Goal: Transaction & Acquisition: Purchase product/service

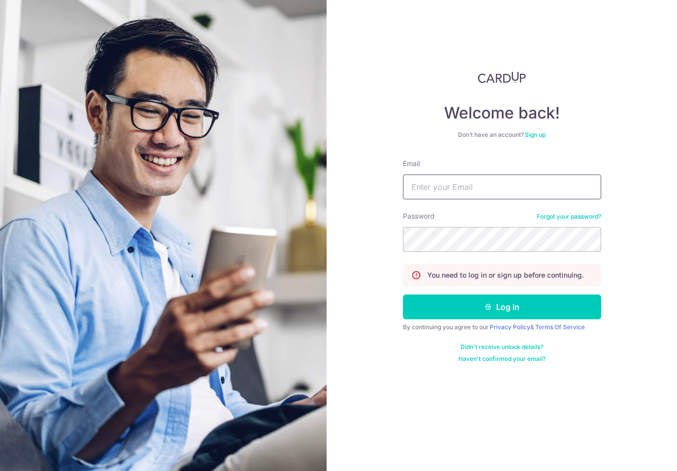
type input "[EMAIL_ADDRESS][DOMAIN_NAME]"
click at [502, 295] on button "Log in" at bounding box center [502, 307] width 198 height 25
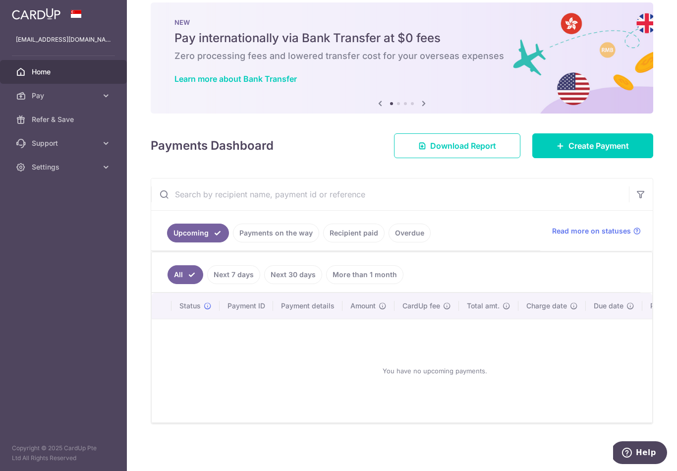
scroll to position [38, 0]
click at [562, 151] on link "Create Payment" at bounding box center [593, 145] width 121 height 25
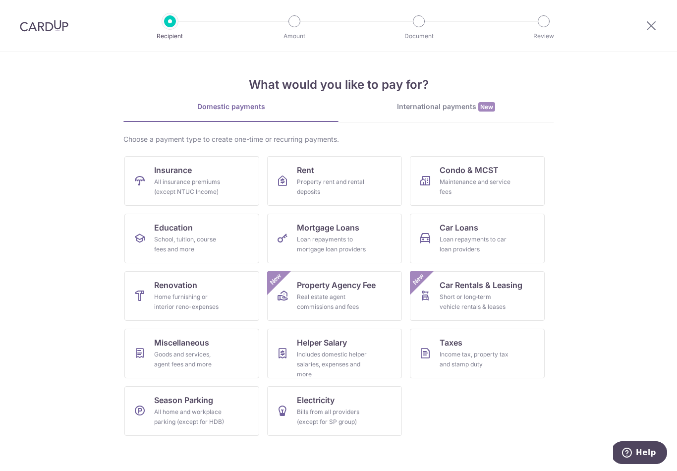
click at [452, 239] on div "Loan repayments to car loan providers" at bounding box center [475, 245] width 71 height 20
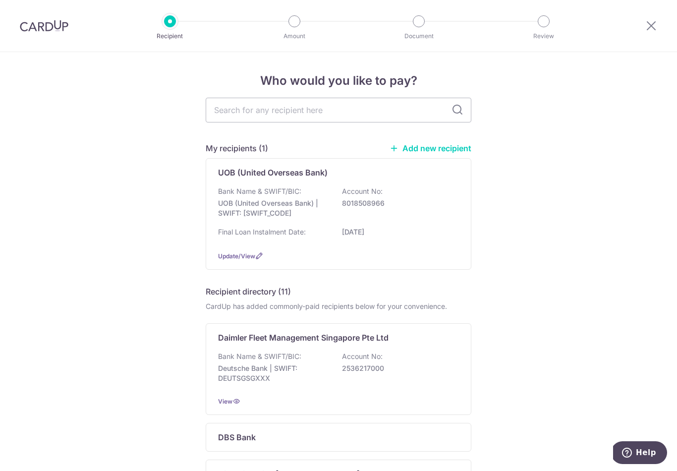
click at [278, 223] on div "Bank Name & SWIFT/BIC: UOB (United Overseas Bank) | SWIFT: UOVBSGSGXXX Account …" at bounding box center [338, 204] width 241 height 37
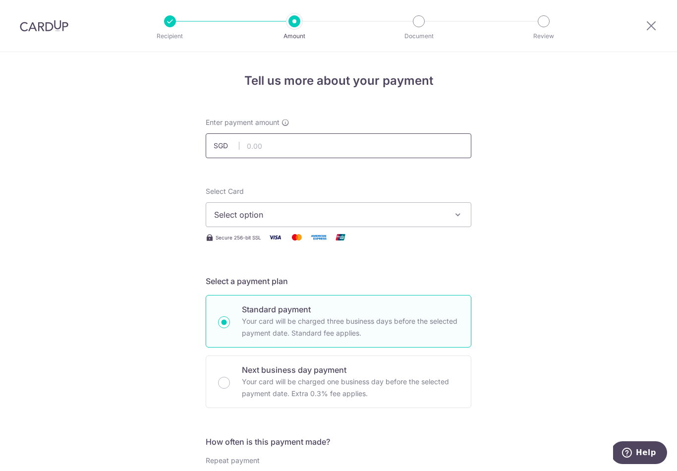
click at [252, 152] on input "text" at bounding box center [339, 145] width 266 height 25
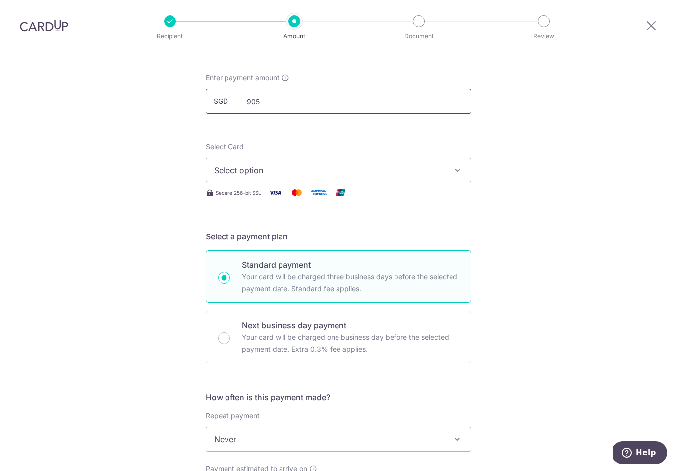
scroll to position [44, 0]
click at [222, 175] on span "Select option" at bounding box center [329, 171] width 231 height 12
type input "905.00"
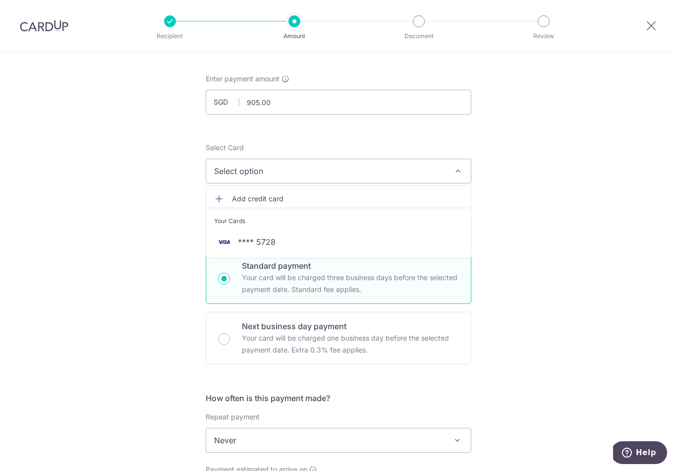
click at [224, 199] on link "Add credit card" at bounding box center [338, 199] width 265 height 18
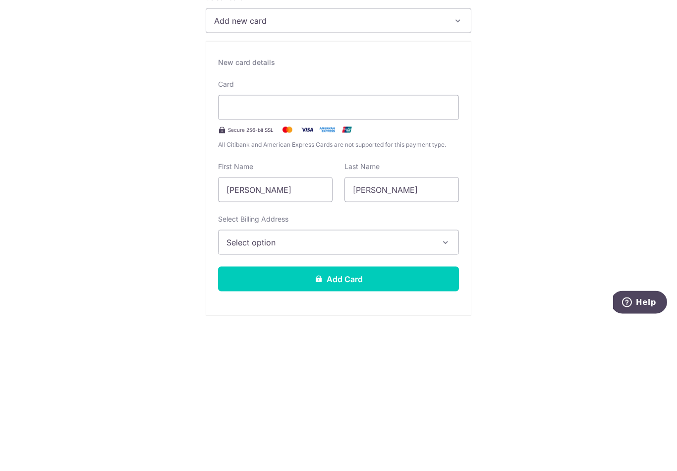
scroll to position [72, 0]
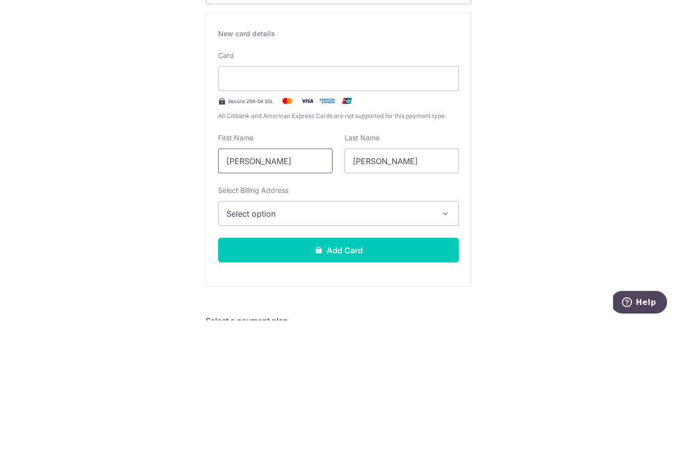
click at [288, 299] on input "Joleen Jing Hui" at bounding box center [275, 311] width 115 height 25
type input "Joleen"
click at [348, 352] on button "Select option" at bounding box center [338, 364] width 241 height 25
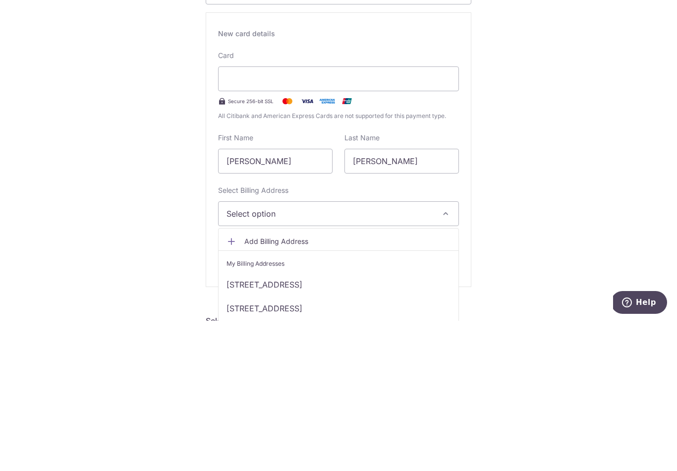
scroll to position [15, 0]
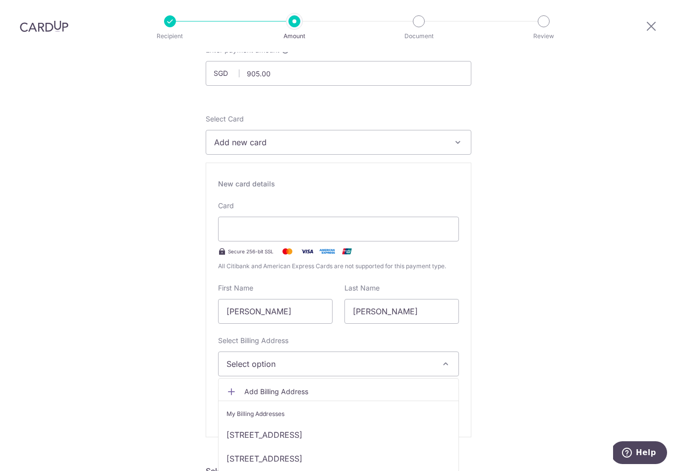
click at [316, 428] on link "38A #07-340, Eunos Road 2, Singapore, Singapore-401038" at bounding box center [339, 435] width 240 height 24
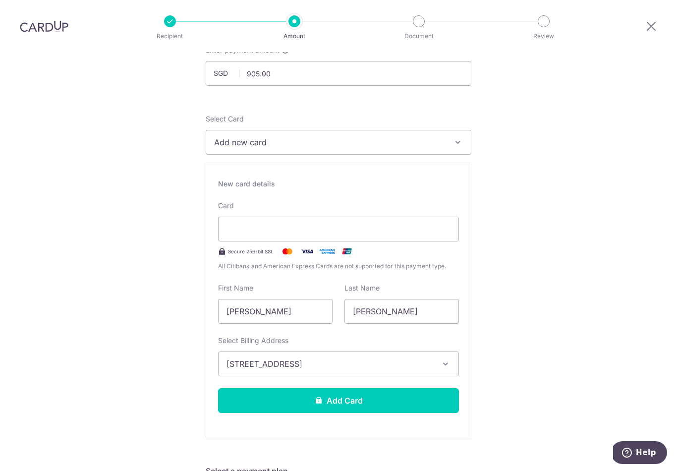
click at [314, 422] on div "New card details Card Secure 256-bit SSL All Citibank and American Express Card…" at bounding box center [339, 300] width 266 height 275
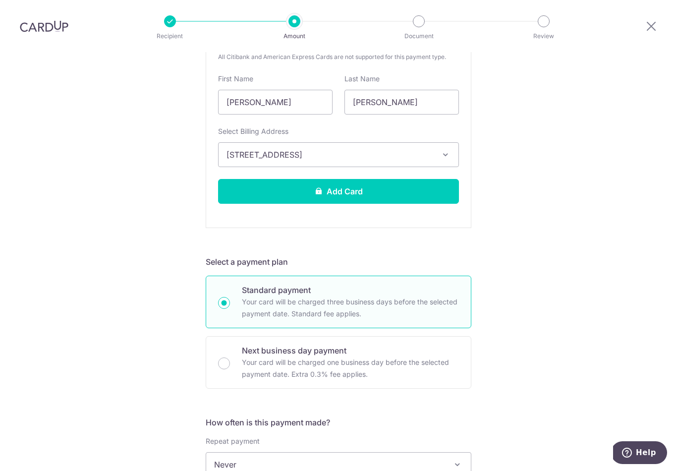
scroll to position [281, 0]
click at [238, 179] on button "Add Card" at bounding box center [338, 191] width 241 height 25
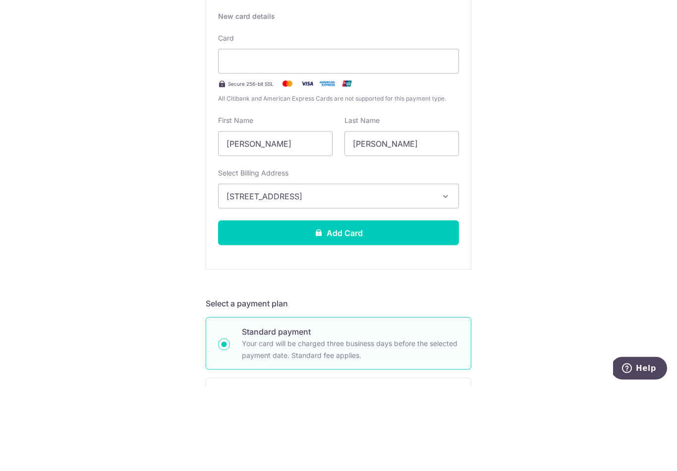
scroll to position [249, 0]
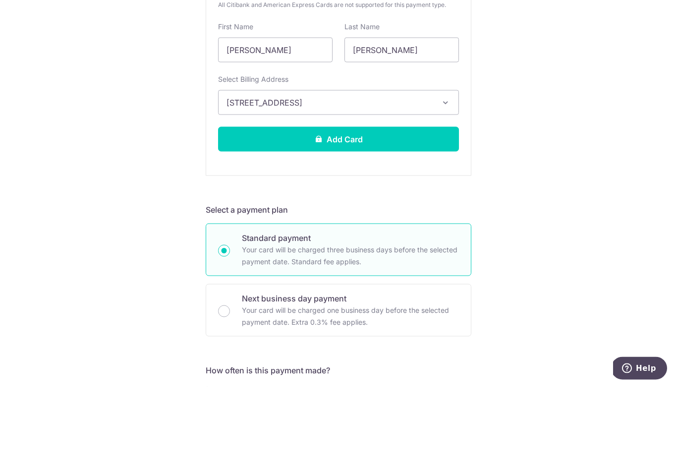
click at [246, 211] on button "Add Card" at bounding box center [338, 223] width 241 height 25
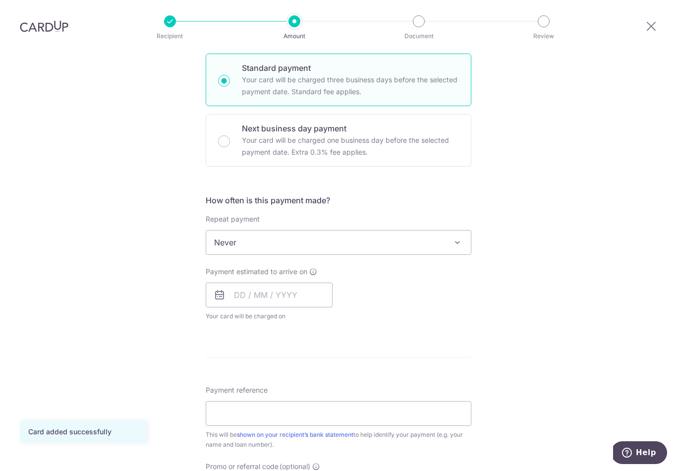
scroll to position [241, 0]
click at [225, 236] on span "Never" at bounding box center [338, 243] width 265 height 24
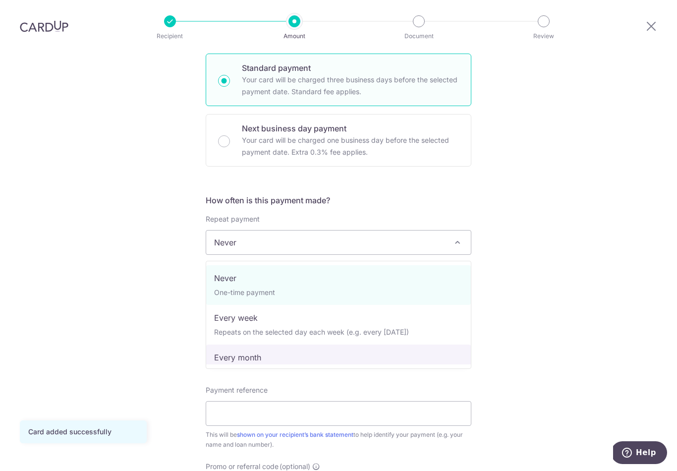
select select "3"
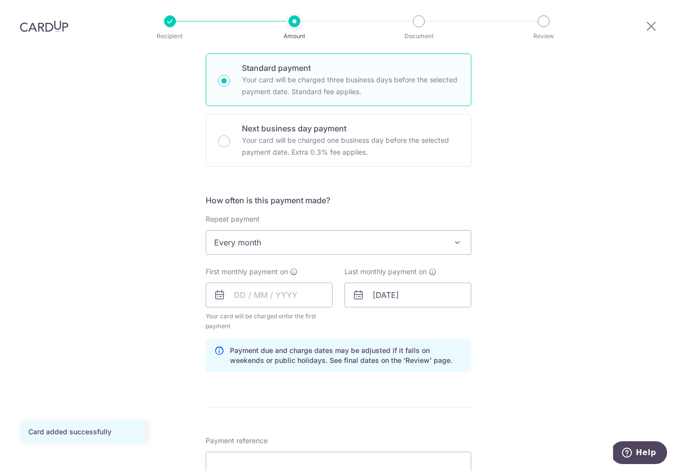
scroll to position [265, 0]
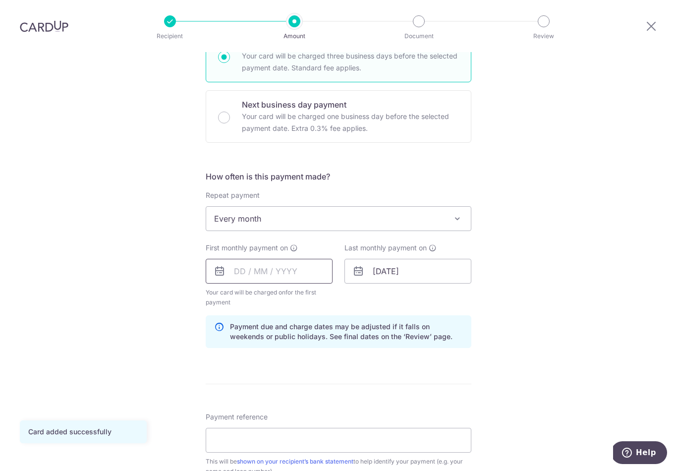
click at [245, 259] on input "text" at bounding box center [269, 271] width 127 height 25
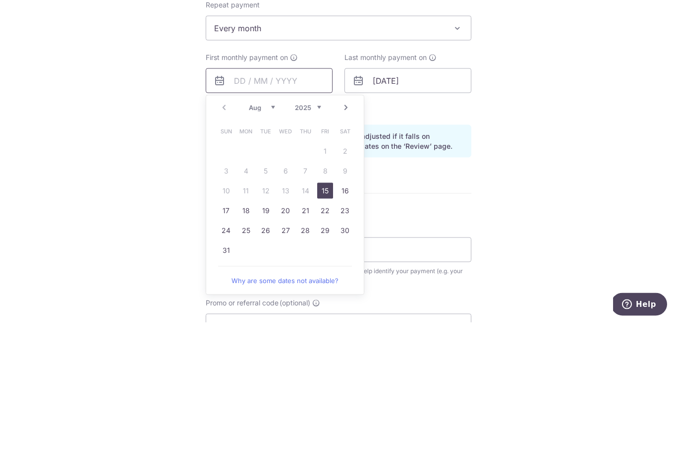
scroll to position [323, 0]
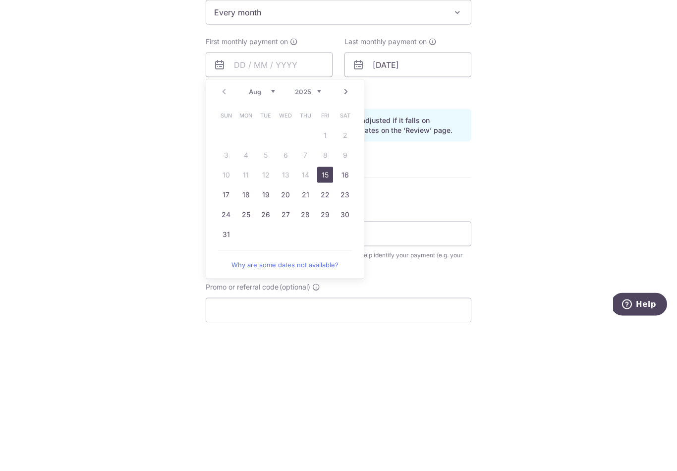
click at [256, 228] on div "Prev Next Aug Sep Oct Nov Dec 2025 2026 2027 2028 2029 2030 2031 2032 2033 2034…" at bounding box center [285, 240] width 158 height 24
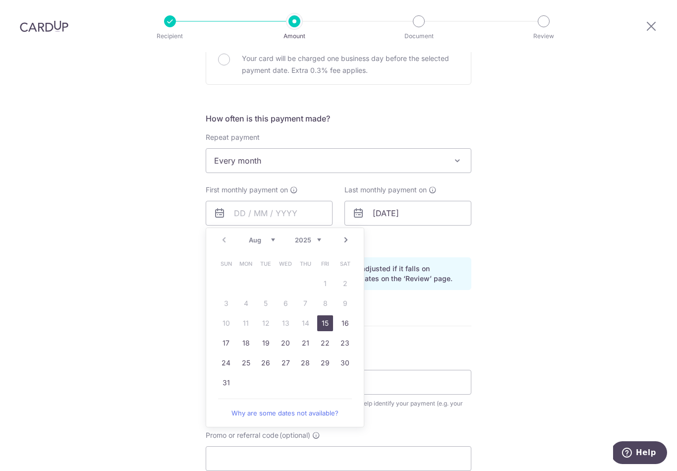
click at [259, 236] on select "Aug Sep Oct Nov Dec" at bounding box center [262, 240] width 26 height 8
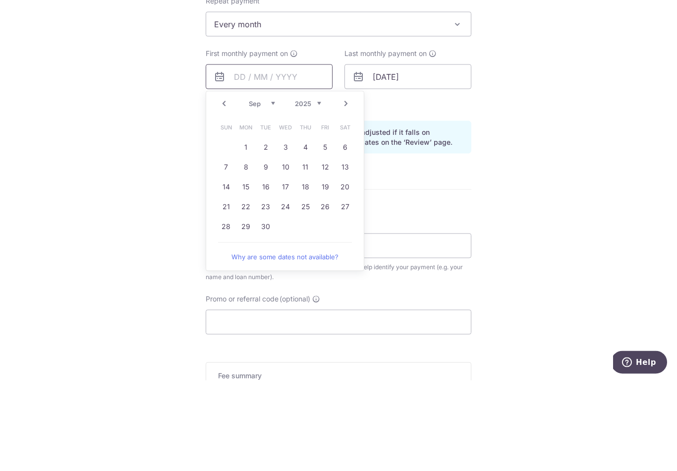
scroll to position [369, 0]
click at [305, 270] on link "18" at bounding box center [305, 278] width 16 height 16
type input "18/09/2025"
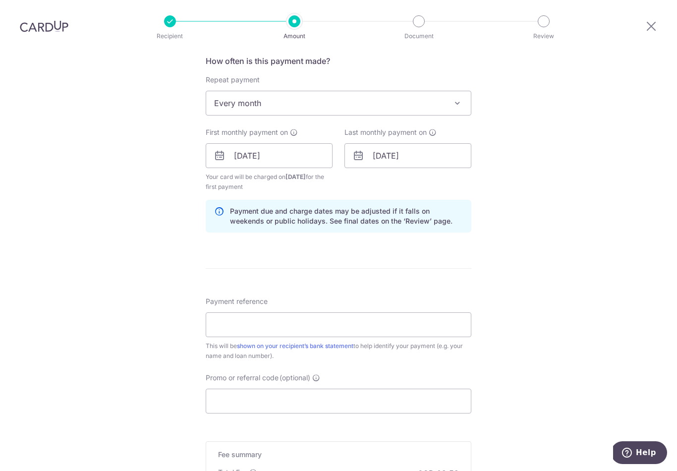
scroll to position [367, 0]
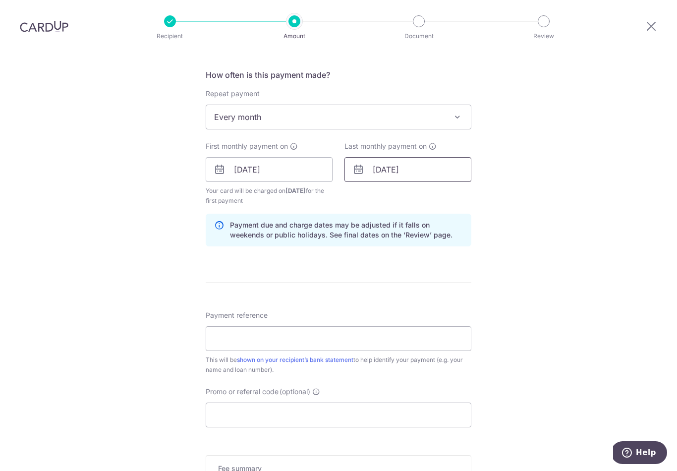
click at [381, 164] on input "14/01/2026" at bounding box center [408, 169] width 127 height 25
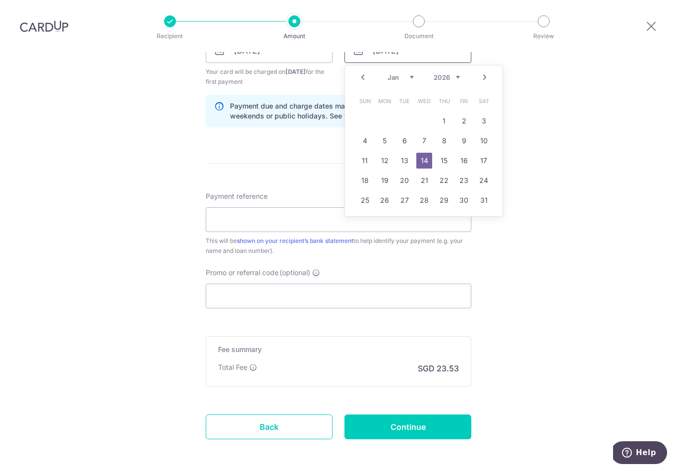
scroll to position [484, 0]
click at [390, 75] on select "Jan Feb Mar Apr May Jun Jul Aug Sep Oct Nov Dec" at bounding box center [401, 79] width 26 height 8
click at [448, 75] on select "2024 2025 2026 2027 2028 2029 2030 2031 2032 2033 2034 2035" at bounding box center [447, 79] width 26 height 8
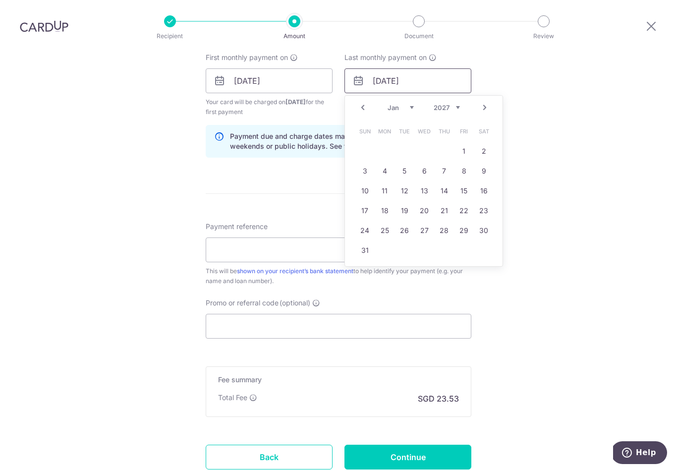
scroll to position [453, 0]
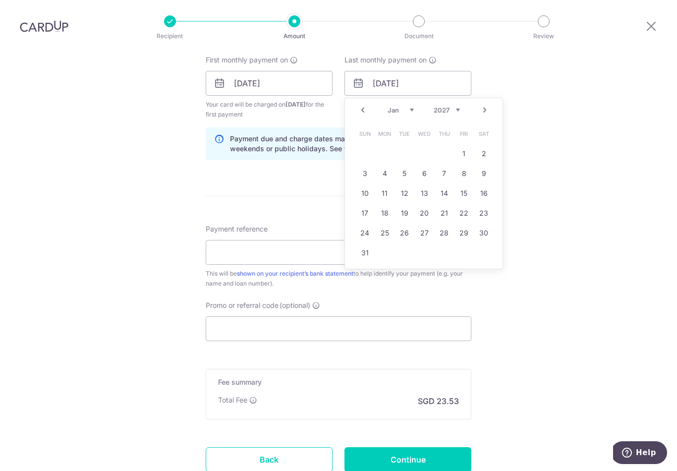
click at [447, 106] on select "2024 2025 2026 2027 2028 2029 2030 2031 2032 2033 2034 2035" at bounding box center [447, 110] width 26 height 8
click at [371, 185] on link "14" at bounding box center [365, 193] width 16 height 16
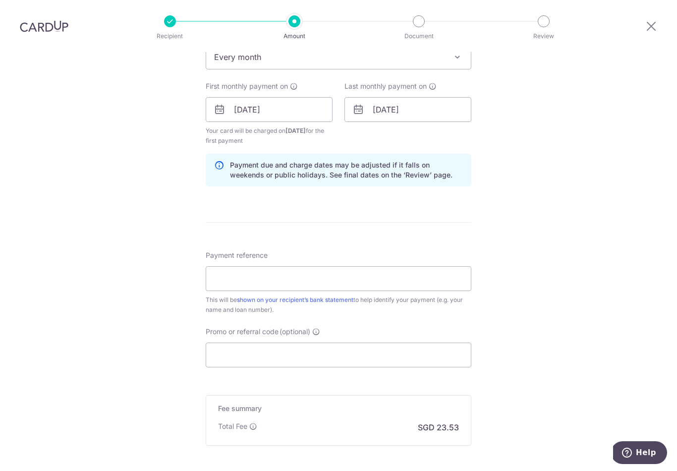
scroll to position [426, 0]
click at [388, 110] on input "14/01/2029" at bounding box center [408, 110] width 127 height 25
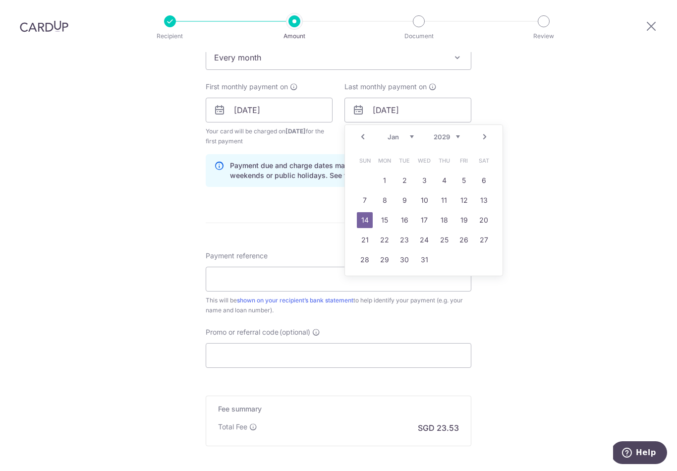
click at [434, 132] on div "Prev Next Jan Feb Mar Apr May Jun Jul Aug Sep Oct Nov Dec 2024 2025 2026 2027 2…" at bounding box center [424, 137] width 158 height 24
click at [439, 133] on select "2024 2025 2026 2027 2028 2029 2030 2031 2032 2033 2034 2035" at bounding box center [447, 137] width 26 height 8
click at [303, 126] on span "Your card will be charged on 15/09/2025 for the first payment" at bounding box center [269, 136] width 127 height 20
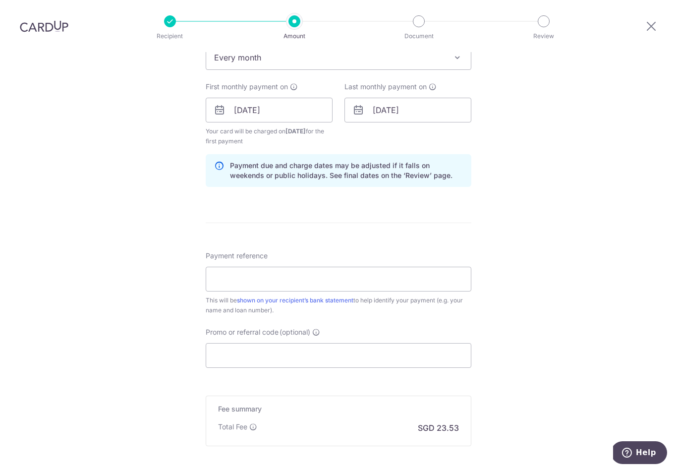
click at [402, 65] on div "How often is this payment made? Repeat payment Never Every week Every month Eve…" at bounding box center [339, 101] width 266 height 185
click at [403, 82] on span "Last monthly payment on" at bounding box center [386, 87] width 82 height 10
click at [387, 98] on input "14/01/2029" at bounding box center [408, 110] width 127 height 25
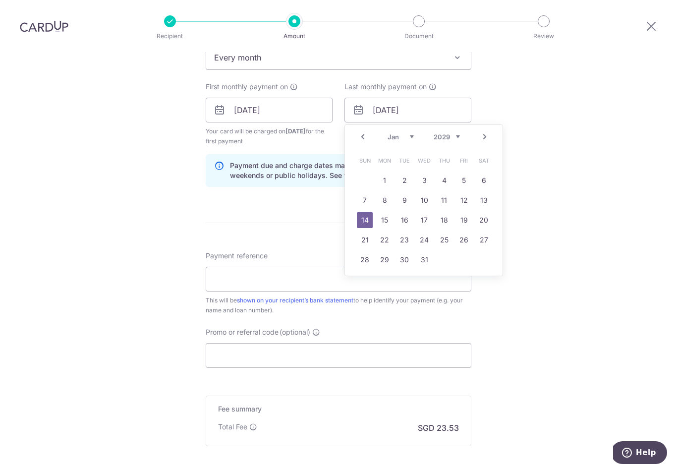
click at [446, 133] on select "2024 2025 2026 2027 2028 2029 2030 2031 2032 2033 2034 2035" at bounding box center [447, 137] width 26 height 8
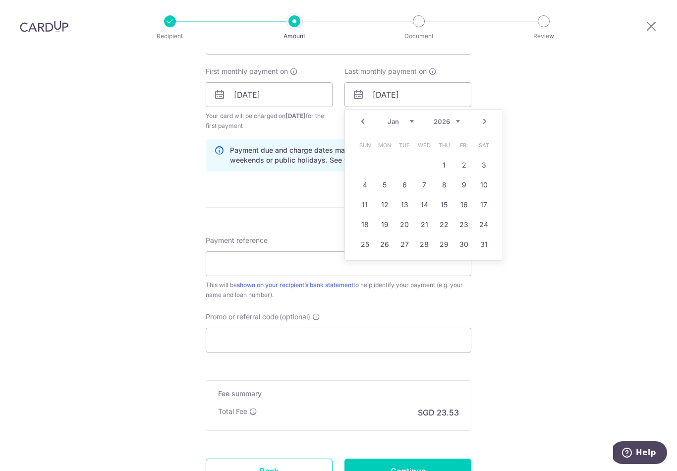
click at [423, 197] on link "14" at bounding box center [424, 205] width 16 height 16
type input "14/01/2026"
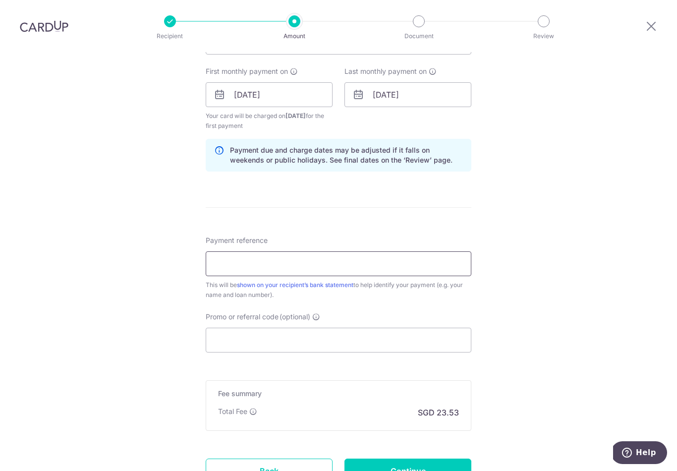
click at [222, 251] on input "Payment reference" at bounding box center [339, 263] width 266 height 25
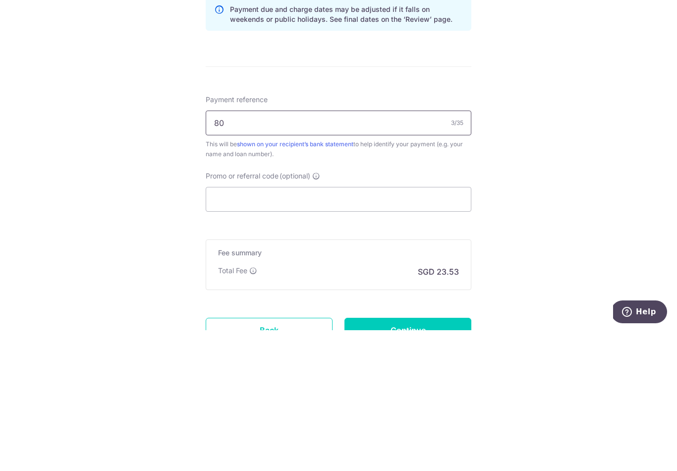
type input "8"
type input "Goh Jian Ming 8018508966"
click at [220, 328] on input "Promo or referral code (optional)" at bounding box center [339, 340] width 266 height 25
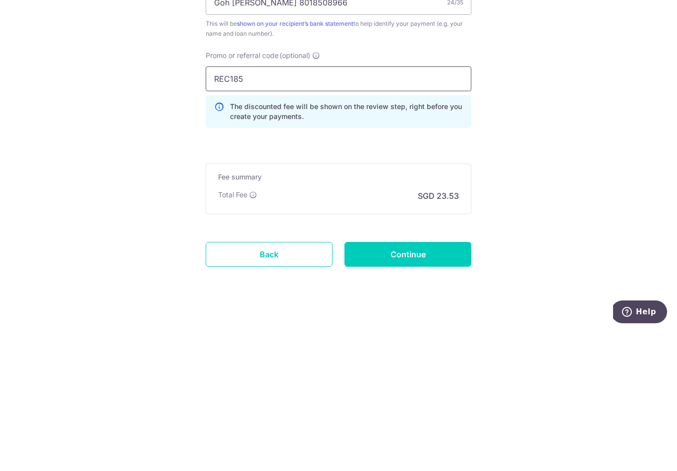
scroll to position [562, 0]
type input "REC185"
click button "Add Card" at bounding box center [0, 0] width 0 height 0
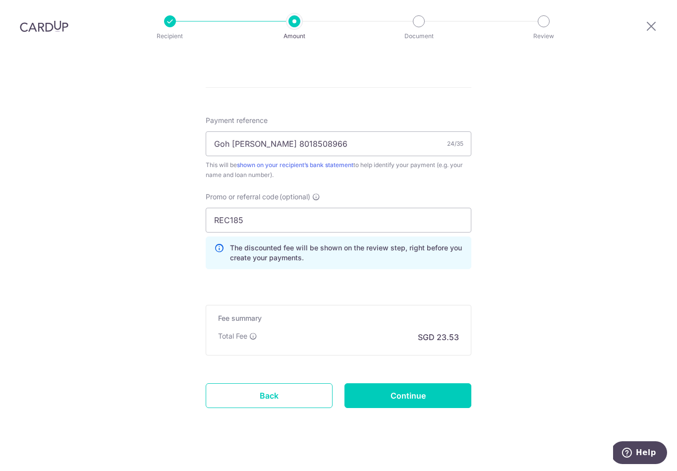
click at [421, 386] on input "Continue" at bounding box center [408, 395] width 127 height 25
type input "Create Schedule"
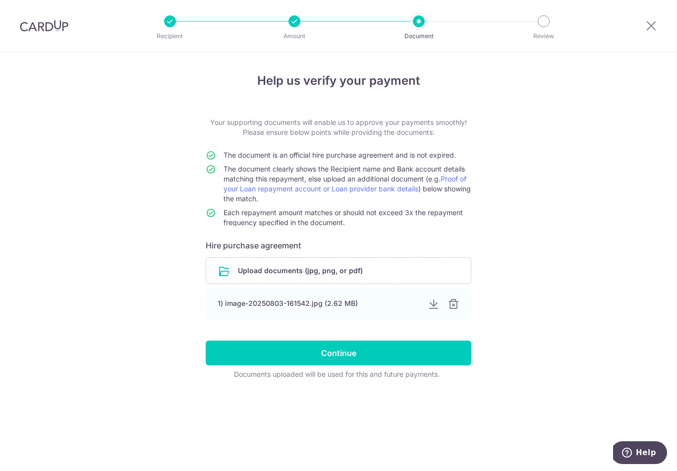
click at [344, 308] on div "1) image-20250803-161542.jpg (2.62 MB)" at bounding box center [319, 303] width 202 height 10
click at [349, 313] on div "1) image-20250803-161542.jpg (2.62 MB)" at bounding box center [339, 304] width 266 height 33
click at [434, 308] on div at bounding box center [434, 304] width 12 height 12
click at [301, 357] on input "Continue" at bounding box center [339, 353] width 266 height 25
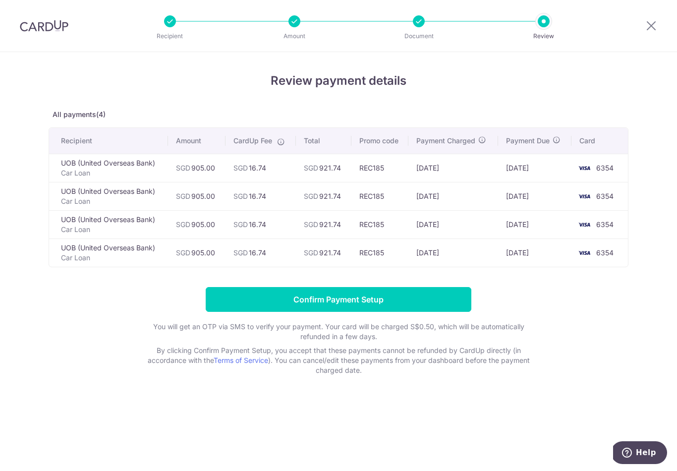
click at [283, 309] on input "Confirm Payment Setup" at bounding box center [339, 299] width 266 height 25
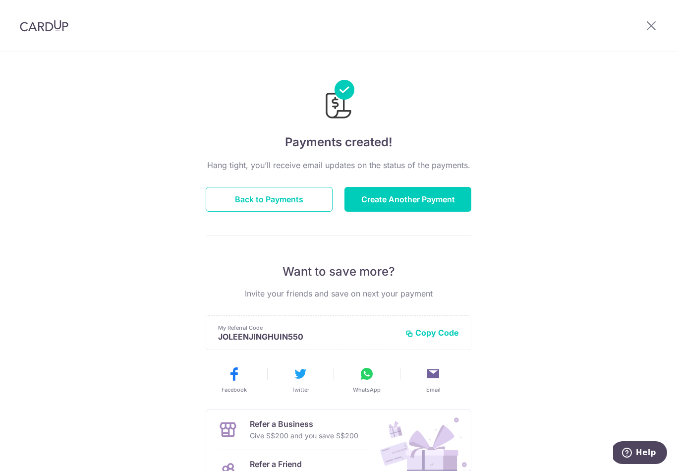
click at [375, 207] on button "Create Another Payment" at bounding box center [408, 199] width 127 height 25
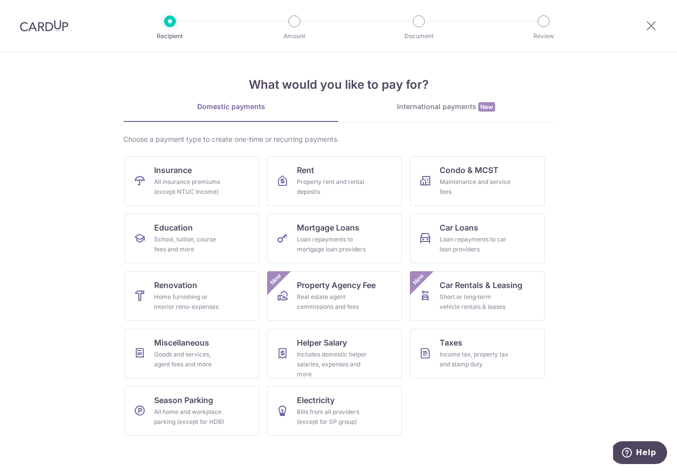
click at [135, 193] on link "Insurance All insurance premiums (except NTUC Income)" at bounding box center [191, 181] width 135 height 50
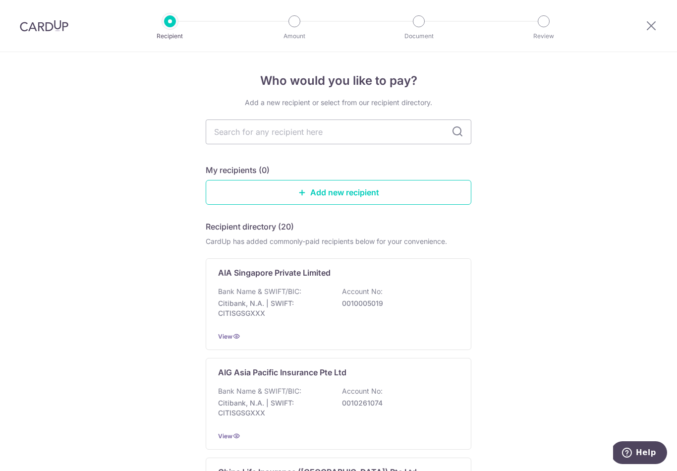
click at [223, 144] on input "text" at bounding box center [339, 131] width 266 height 25
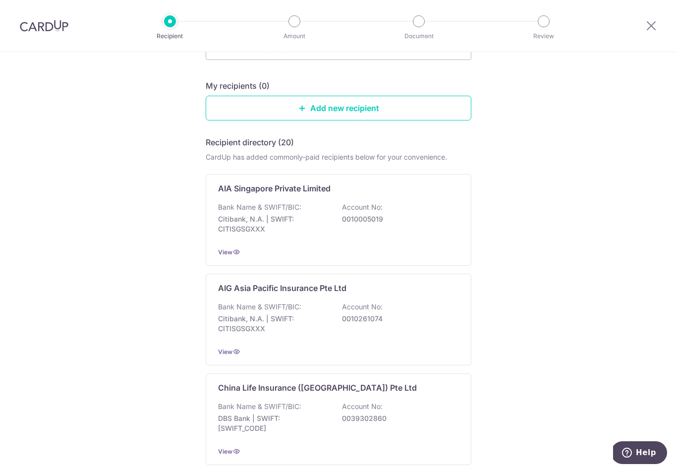
scroll to position [151, 0]
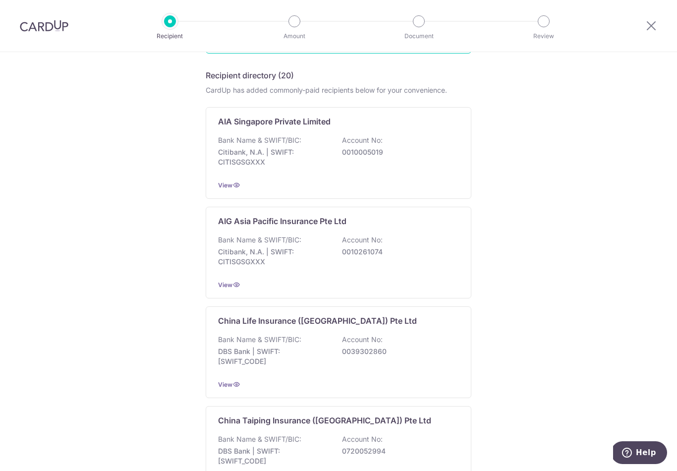
click at [229, 157] on p "Citibank, N.A. | SWIFT: CITISGSGXXX" at bounding box center [273, 157] width 111 height 20
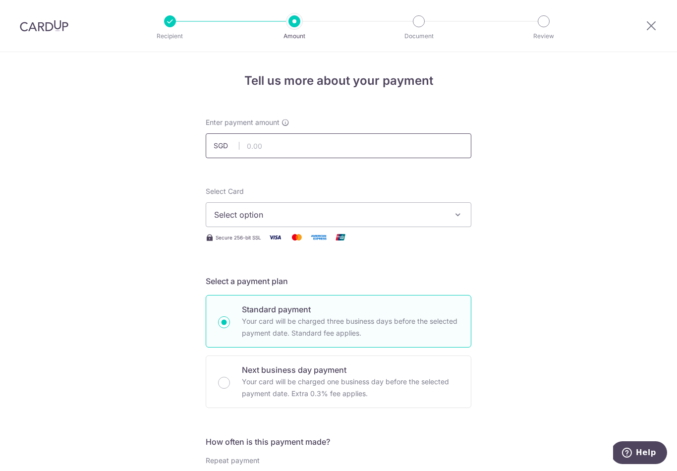
click at [260, 155] on input "text" at bounding box center [339, 145] width 266 height 25
type input "999.60"
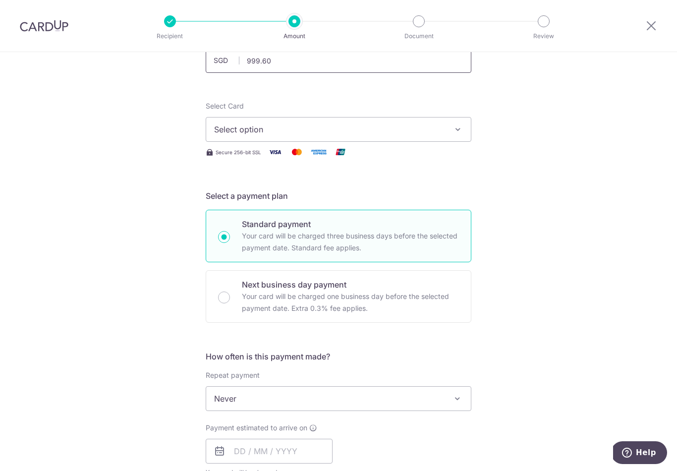
scroll to position [92, 0]
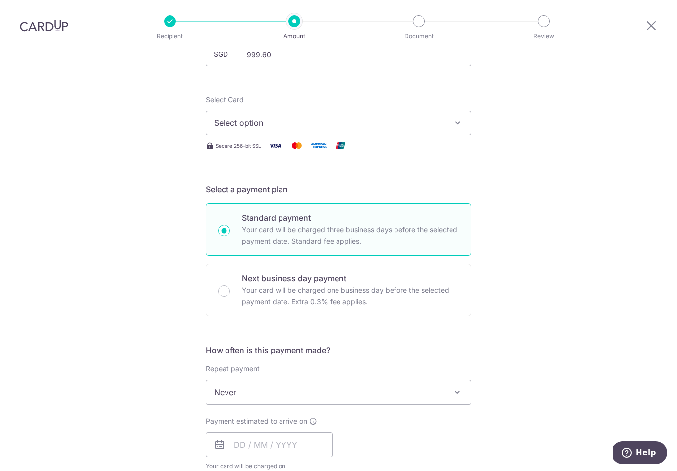
click at [223, 127] on span "Select option" at bounding box center [329, 123] width 231 height 12
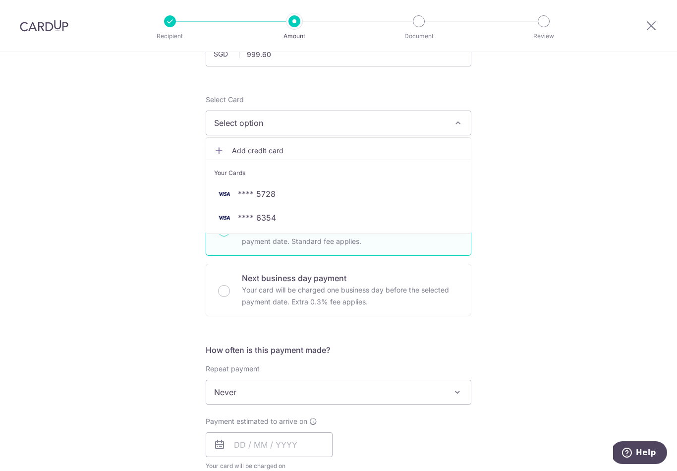
click at [233, 218] on img at bounding box center [224, 218] width 20 height 12
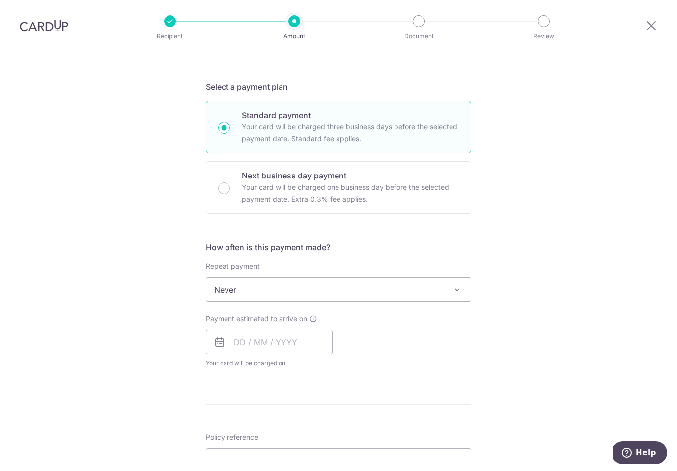
scroll to position [189, 0]
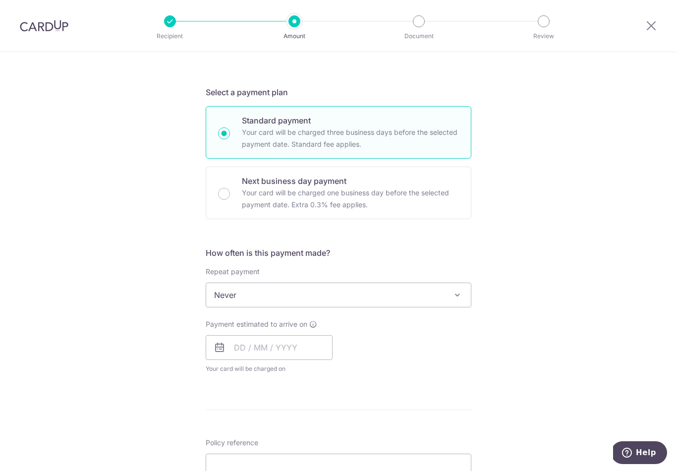
click at [256, 305] on span "Never" at bounding box center [338, 295] width 265 height 24
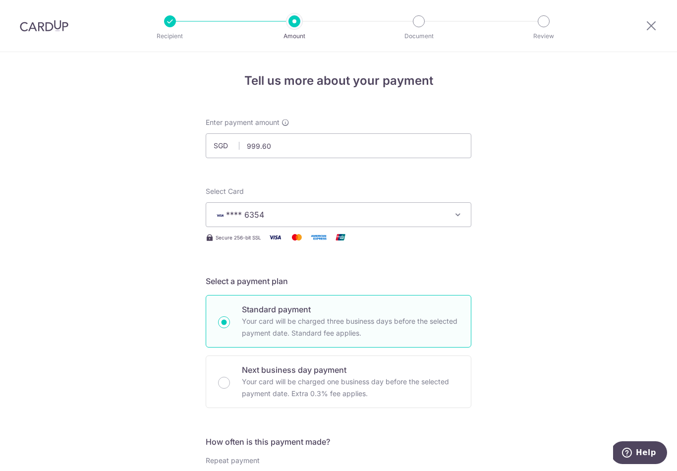
scroll to position [0, 0]
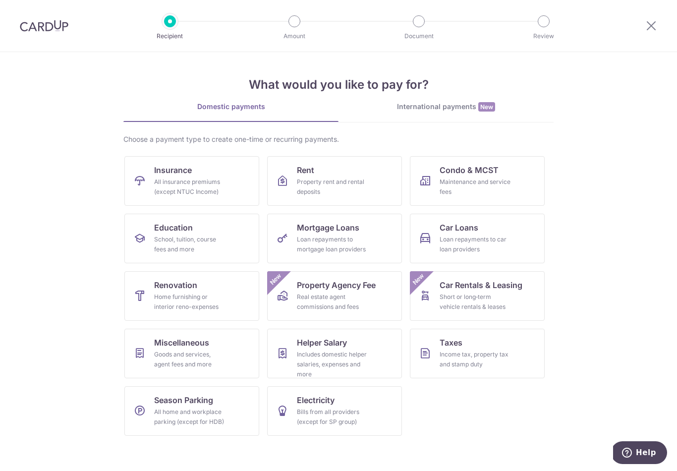
click at [451, 350] on div "Income tax, property tax and stamp duty" at bounding box center [475, 360] width 71 height 20
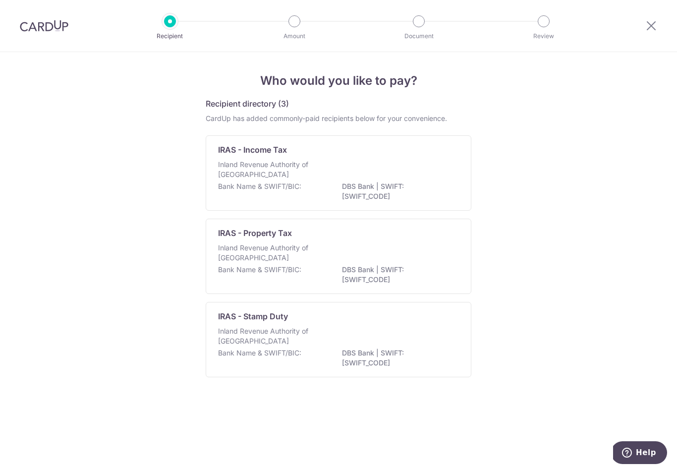
click at [387, 275] on p "DBS Bank | SWIFT: [SWIFT_CODE]" at bounding box center [397, 275] width 111 height 20
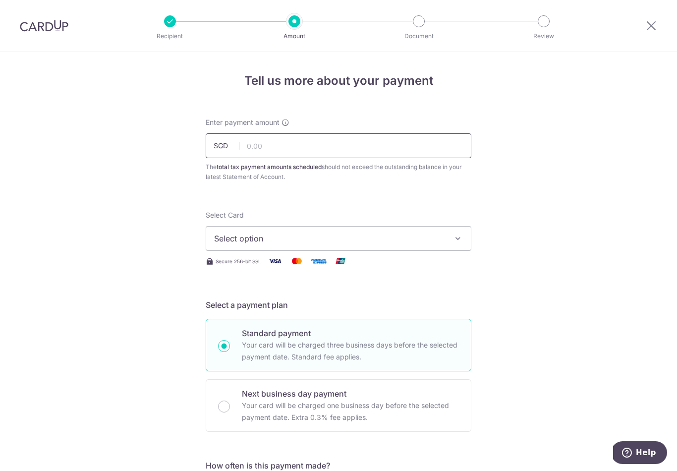
click at [263, 148] on input "text" at bounding box center [339, 145] width 266 height 25
type input "14.58"
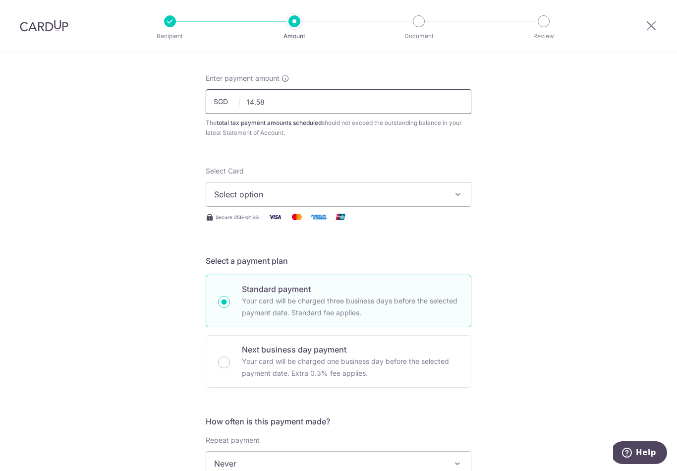
scroll to position [56, 0]
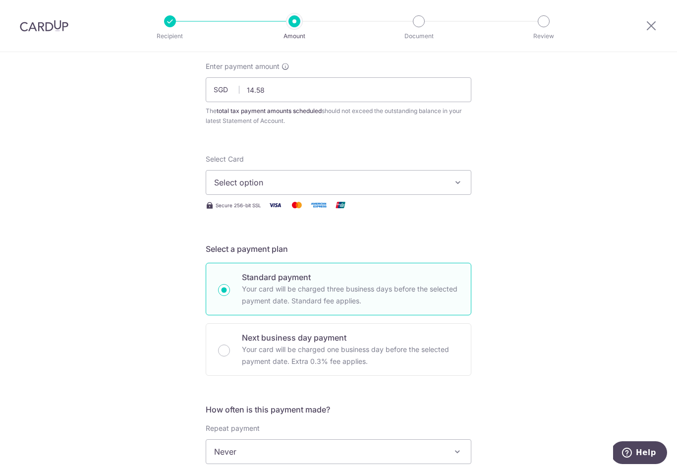
click at [234, 183] on span "Select option" at bounding box center [329, 183] width 231 height 12
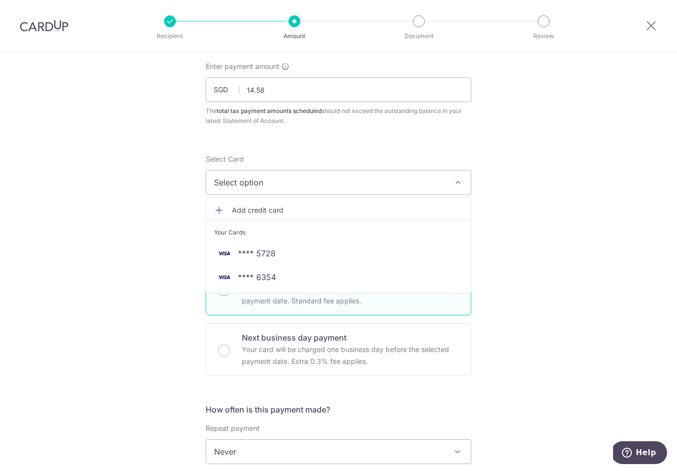
click at [232, 278] on img at bounding box center [224, 277] width 20 height 12
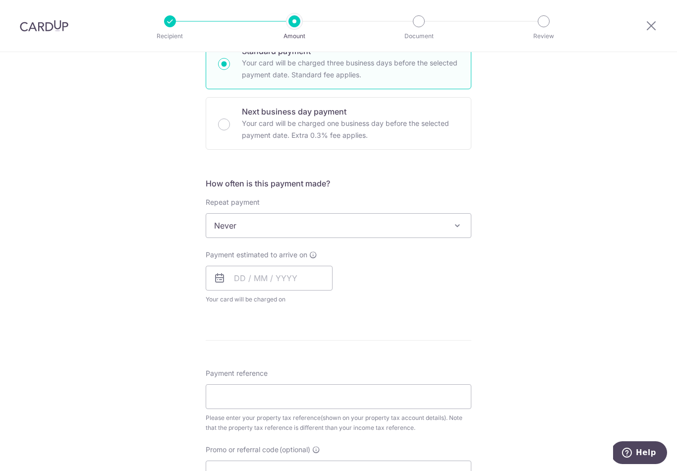
scroll to position [332, 0]
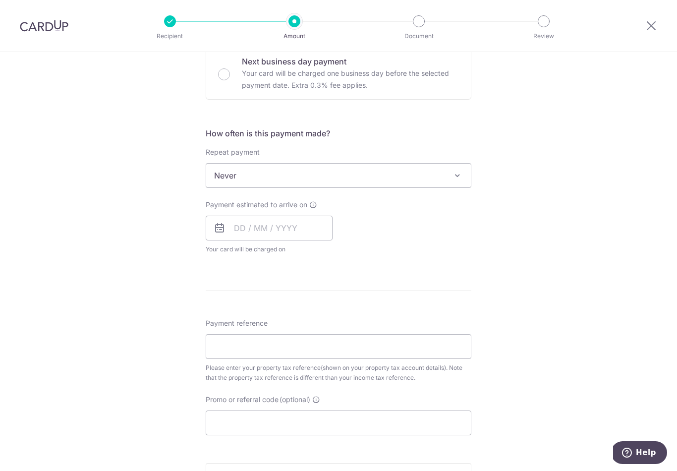
click at [234, 178] on span "Never" at bounding box center [338, 176] width 265 height 24
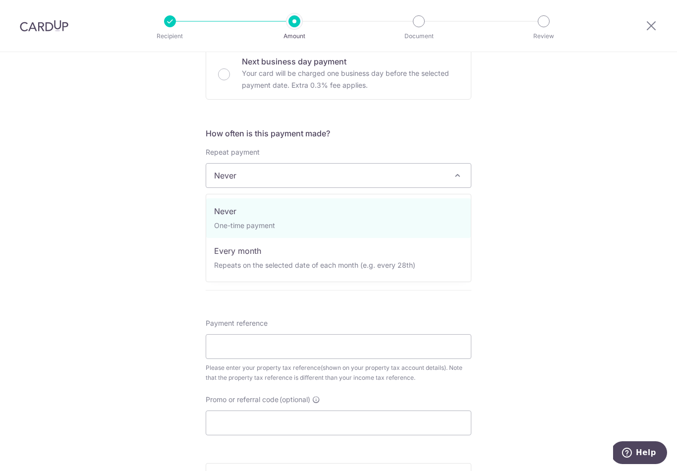
select select "3"
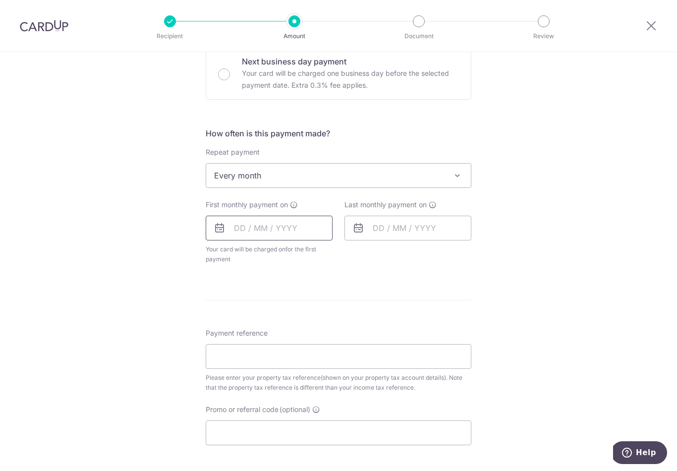
click at [235, 230] on input "text" at bounding box center [269, 228] width 127 height 25
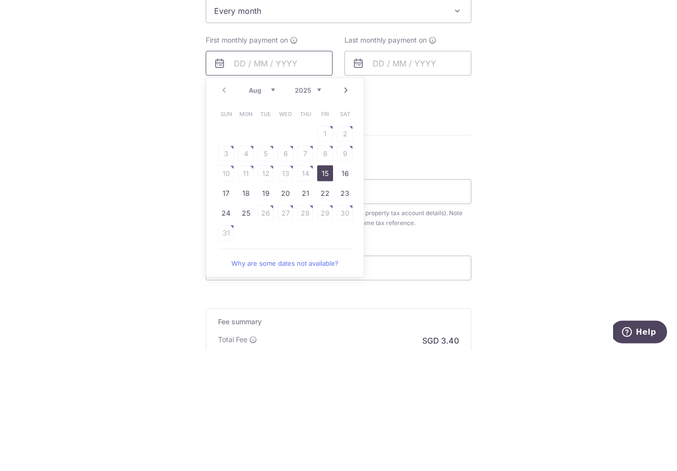
scroll to position [377, 0]
click at [257, 206] on select "Aug Sep Oct Nov Dec" at bounding box center [262, 210] width 26 height 8
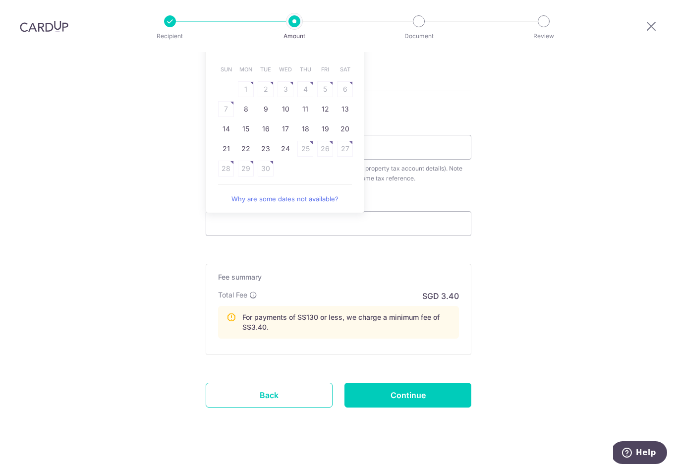
scroll to position [541, 0]
click at [266, 190] on link "Why are some dates not available?" at bounding box center [285, 199] width 134 height 20
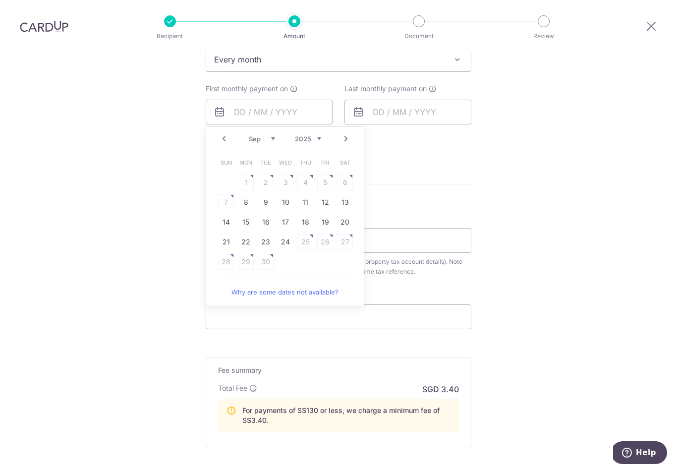
scroll to position [444, 0]
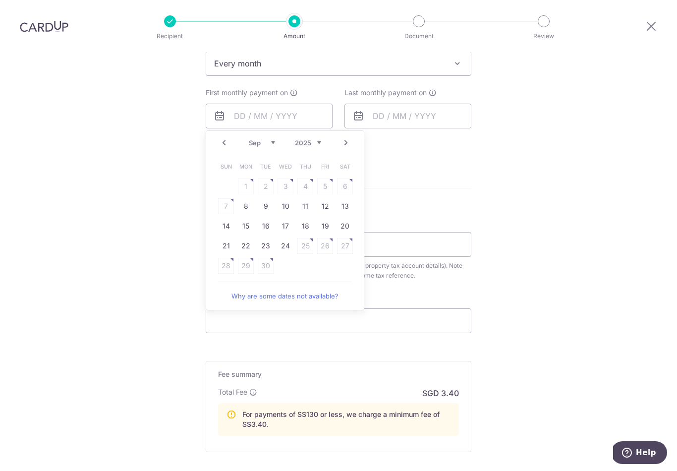
click at [227, 137] on link "Prev" at bounding box center [224, 143] width 12 height 12
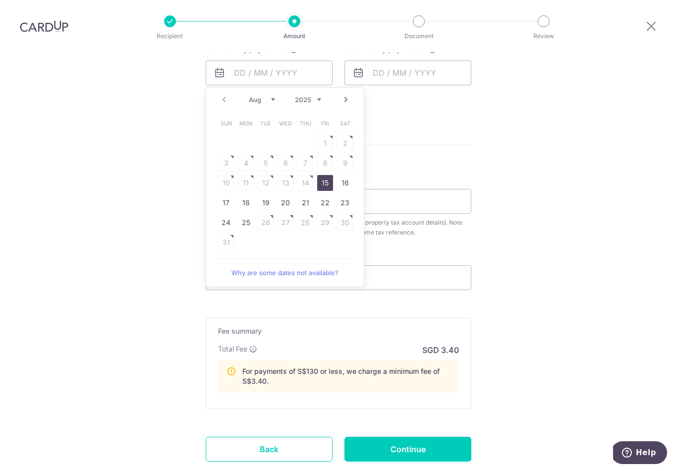
scroll to position [479, 0]
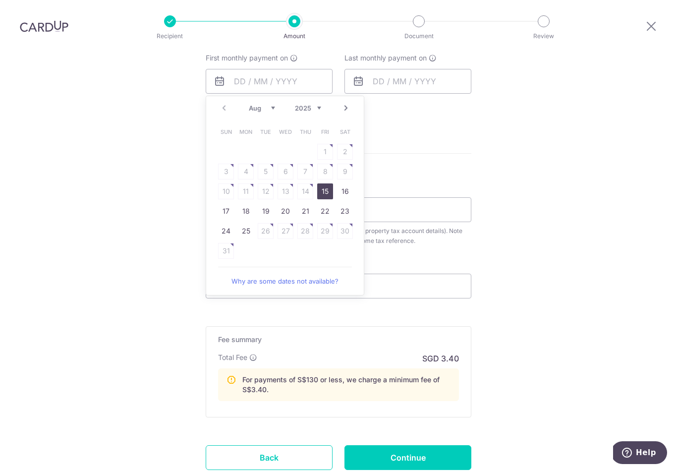
click at [259, 104] on select "Aug Sep Oct Nov Dec" at bounding box center [262, 108] width 26 height 8
click at [245, 223] on link "25" at bounding box center [246, 231] width 16 height 16
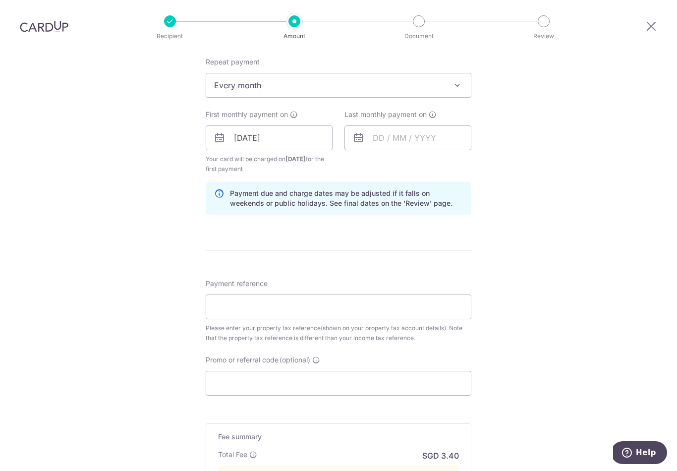
scroll to position [423, 0]
click at [236, 124] on input "[DATE]" at bounding box center [269, 136] width 127 height 25
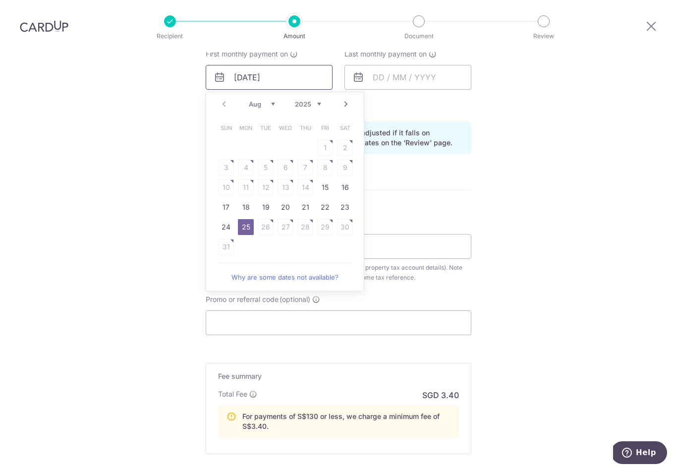
scroll to position [489, 0]
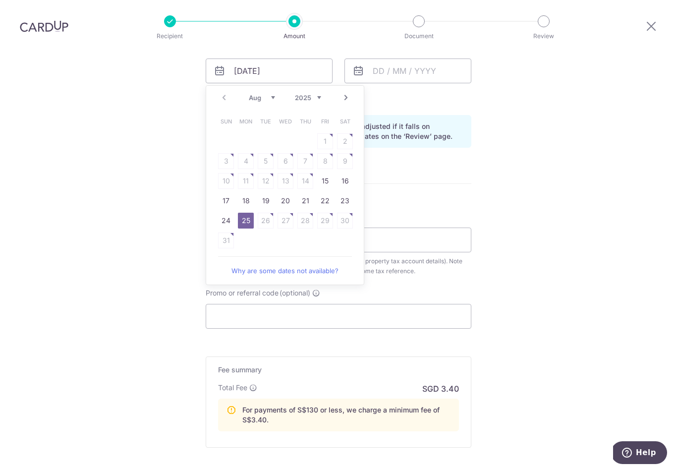
click at [176, 107] on div "Tell us more about your payment Enter payment amount SGD 14.58 14.58 The total …" at bounding box center [338, 69] width 677 height 1012
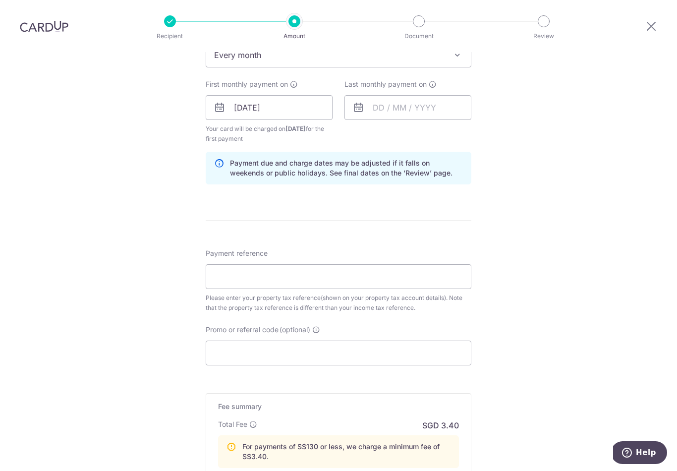
scroll to position [452, 0]
click at [242, 96] on input "25/08/2025" at bounding box center [269, 108] width 127 height 25
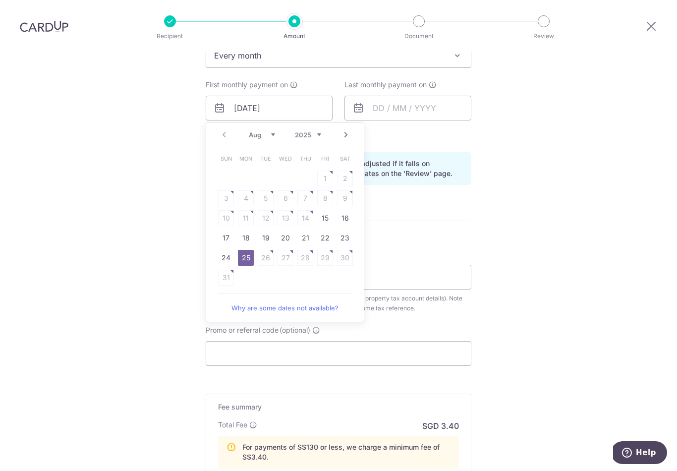
click at [224, 125] on div "Prev Next Aug Sep Oct Nov Dec 2025 2026" at bounding box center [285, 135] width 158 height 24
click at [275, 131] on select "Aug Sep Oct Nov Dec" at bounding box center [262, 135] width 26 height 8
click at [230, 186] on table "Sun Mon Tue Wed Thu Fri Sat 1 2 3 4 5 6 7 8 9 10 11 12 13 14 15 16 17 18 19 20 …" at bounding box center [285, 208] width 139 height 119
click at [255, 282] on link "Why are some dates not available?" at bounding box center [285, 288] width 134 height 20
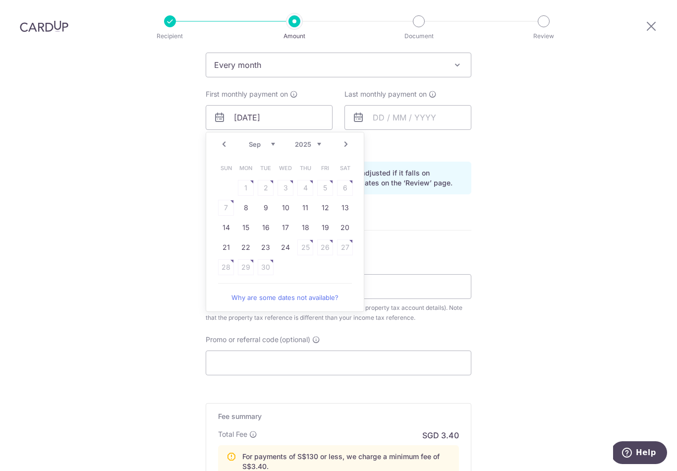
click at [229, 138] on link "Prev" at bounding box center [224, 144] width 12 height 12
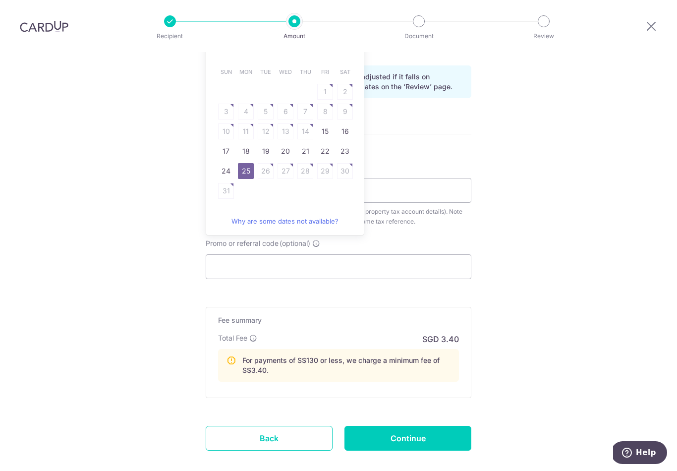
scroll to position [540, 0]
click at [319, 122] on link "15" at bounding box center [325, 130] width 16 height 16
type input "[DATE]"
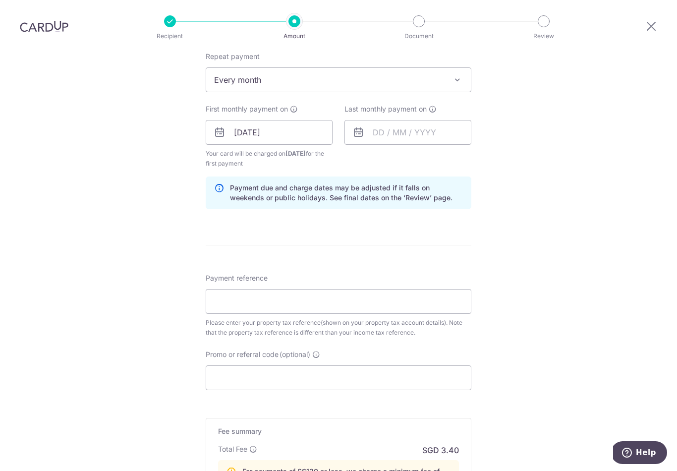
scroll to position [417, 0]
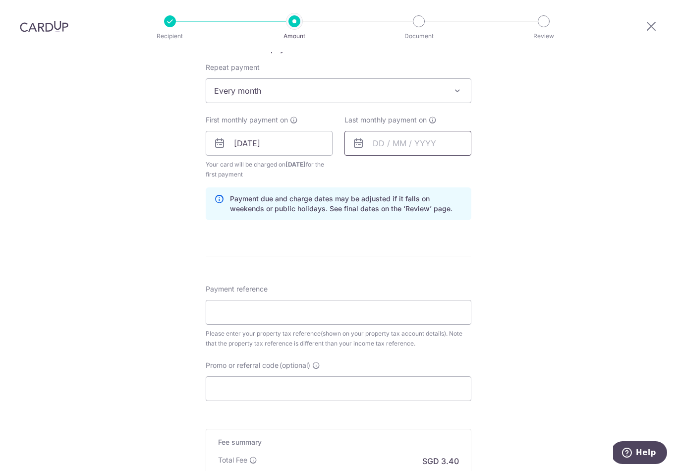
click at [368, 142] on input "text" at bounding box center [408, 143] width 127 height 25
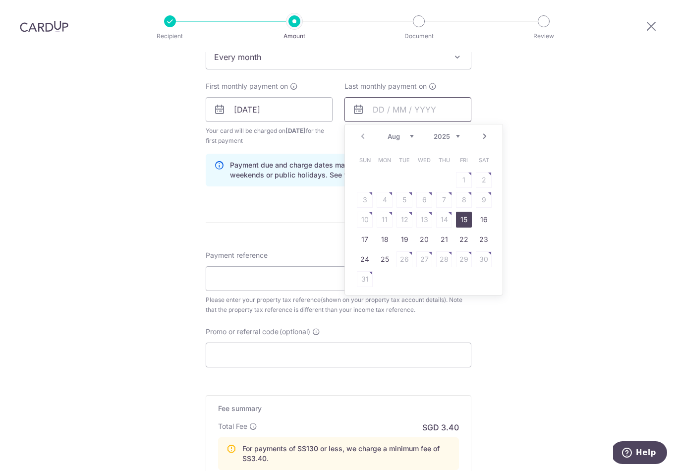
scroll to position [450, 0]
click at [404, 133] on select "Aug Sep Oct Nov Dec" at bounding box center [401, 137] width 26 height 8
click at [448, 133] on select "2025 2026" at bounding box center [447, 137] width 26 height 8
click at [390, 133] on select "Jan Feb Mar Apr May Jun [DATE] Aug Sep" at bounding box center [401, 137] width 26 height 8
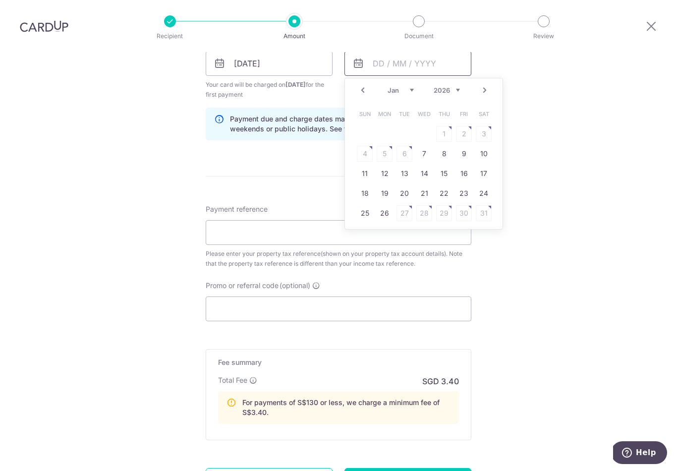
scroll to position [496, 0]
click at [437, 166] on link "15" at bounding box center [444, 174] width 16 height 16
type input "[DATE]"
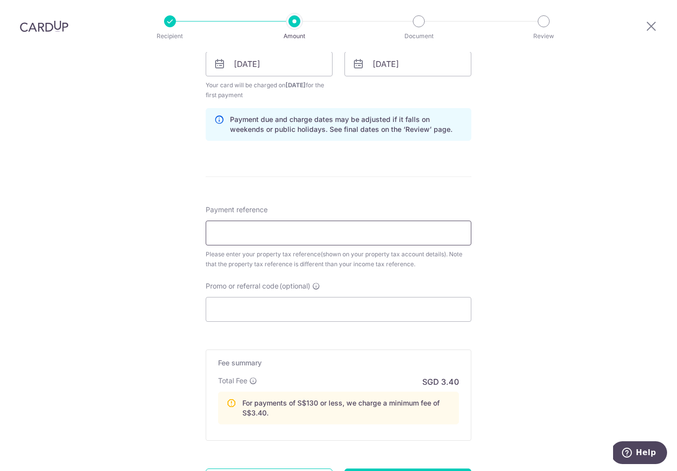
click at [227, 230] on input "Payment reference" at bounding box center [339, 233] width 266 height 25
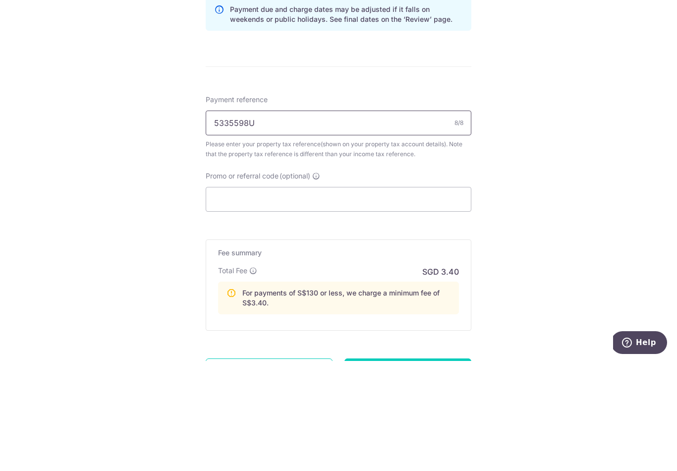
type input "5335598U"
click at [293, 297] on input "Promo or referral code (optional)" at bounding box center [339, 309] width 266 height 25
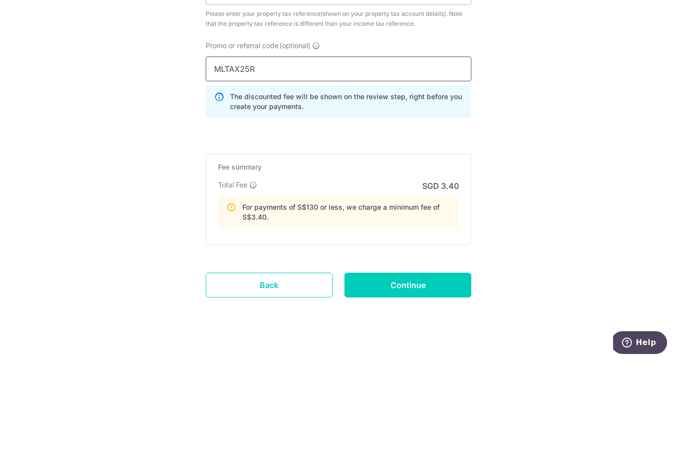
scroll to position [626, 0]
type input "MLTAX25R"
click button "Add Card" at bounding box center [0, 0] width 0 height 0
click at [247, 264] on div "Fee summary Base fee Extend fee Next-day fee Total Fee SGD 3.40 For payments of…" at bounding box center [339, 309] width 266 height 91
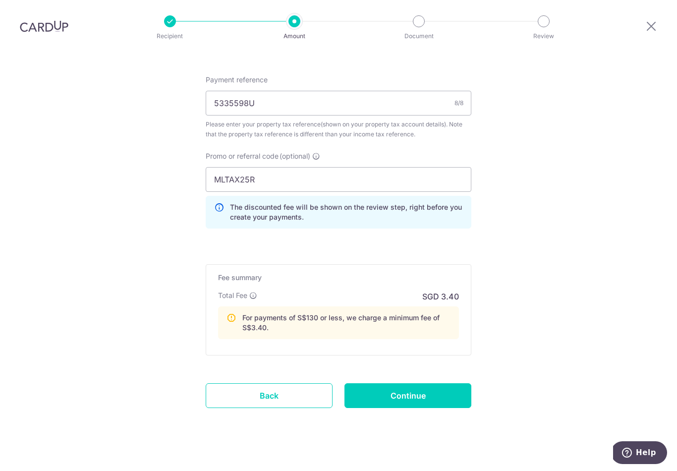
click at [247, 291] on p "Total Fee" at bounding box center [232, 296] width 29 height 10
click at [361, 383] on input "Continue" at bounding box center [408, 395] width 127 height 25
type input "Create Schedule"
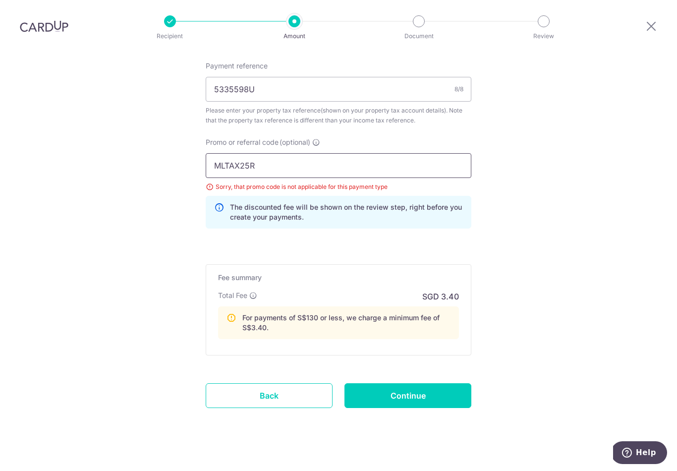
click at [270, 158] on input "MLTAX25R" at bounding box center [339, 165] width 266 height 25
type input "M"
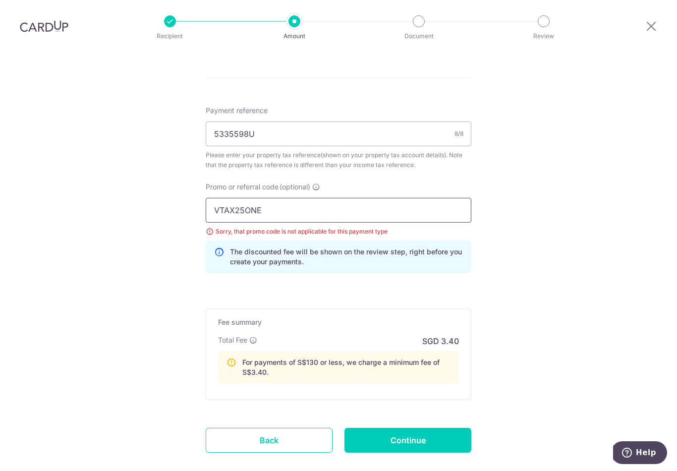
type input "VTAX25ONE"
click button "Add Card" at bounding box center [0, 0] width 0 height 0
click at [452, 429] on input "Continue" at bounding box center [408, 440] width 127 height 25
type input "Update Schedule"
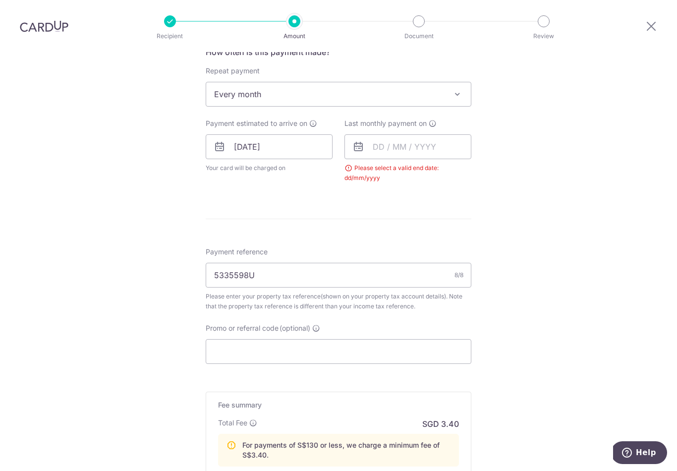
scroll to position [364, 0]
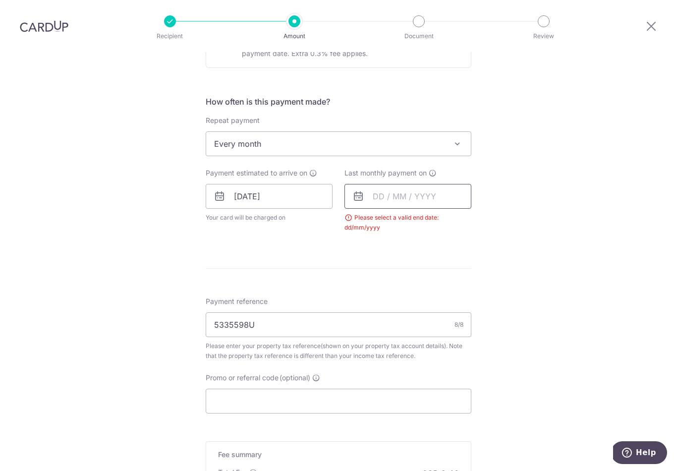
click at [389, 184] on input "text" at bounding box center [408, 196] width 127 height 25
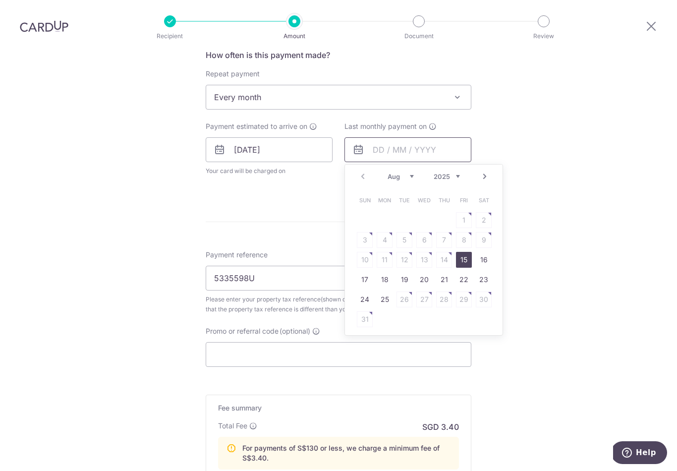
scroll to position [408, 0]
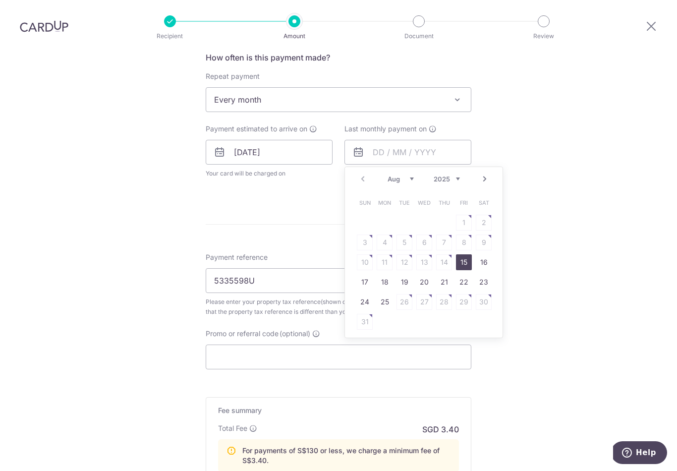
click at [448, 175] on select "2025 2026" at bounding box center [447, 179] width 26 height 8
click at [394, 175] on select "Jan Feb Mar Apr May Jun Jul Aug Sep" at bounding box center [401, 179] width 26 height 8
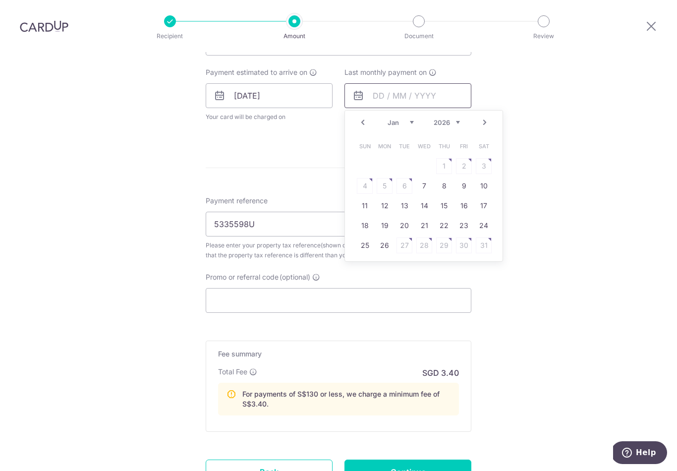
scroll to position [468, 0]
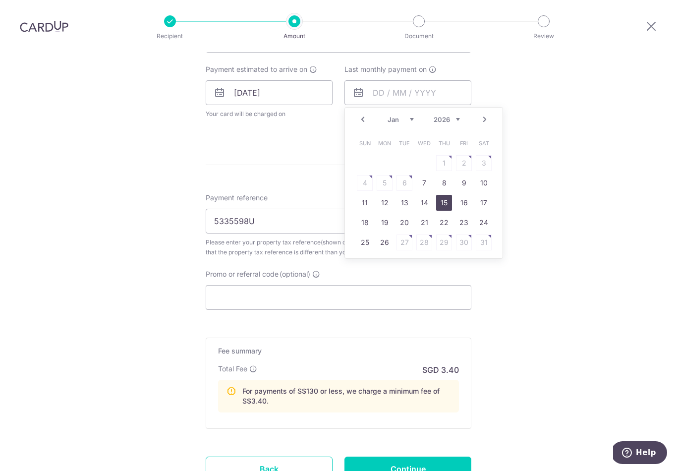
click at [446, 195] on link "15" at bounding box center [444, 203] width 16 height 16
type input "15/01/2026"
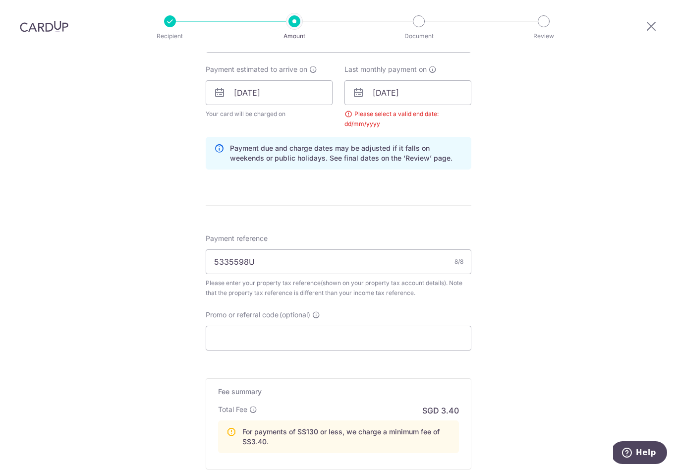
scroll to position [472, 0]
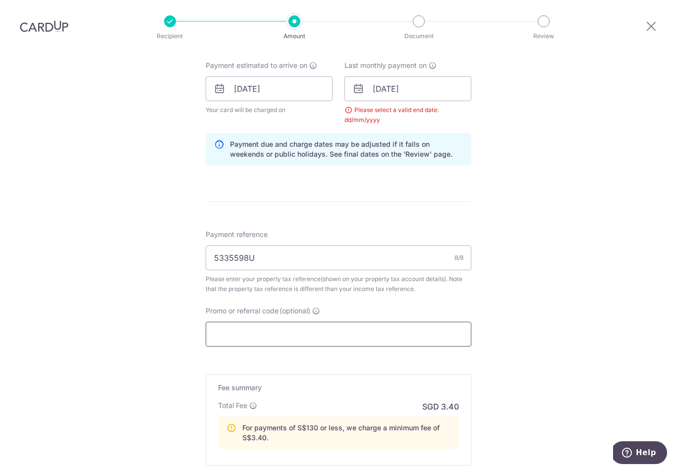
click at [226, 328] on input "Promo or referral code (optional)" at bounding box center [339, 334] width 266 height 25
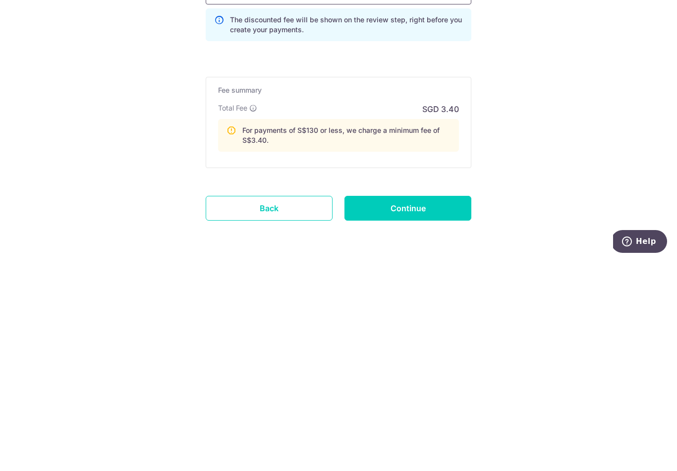
scroll to position [603, 0]
type input "VTAX25ONE"
click button "Add Card" at bounding box center [0, 0] width 0 height 0
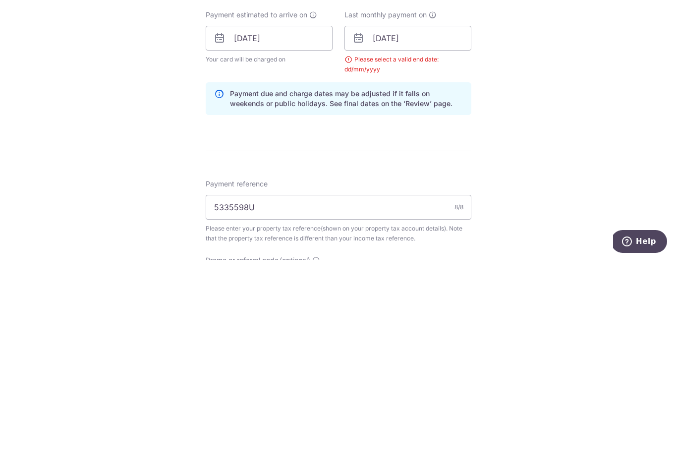
scroll to position [312, 0]
click at [377, 236] on input "15/01/2026" at bounding box center [408, 248] width 127 height 25
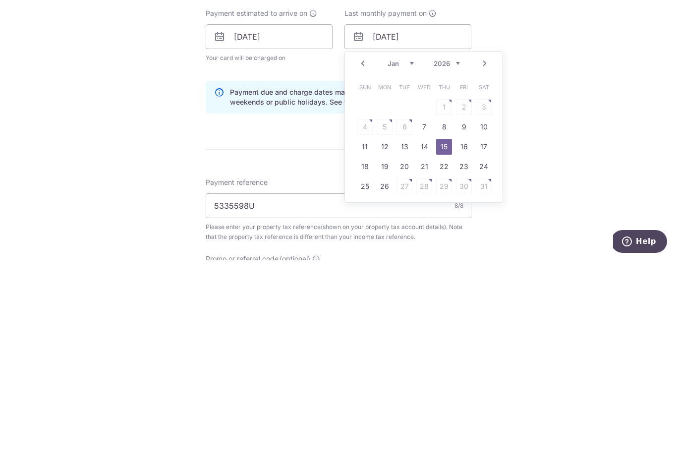
click at [438, 350] on link "15" at bounding box center [444, 358] width 16 height 16
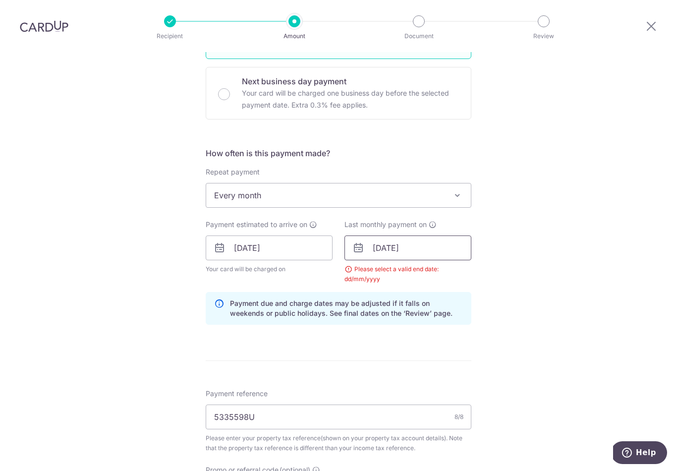
click at [449, 246] on input "15/01/2026" at bounding box center [408, 248] width 127 height 25
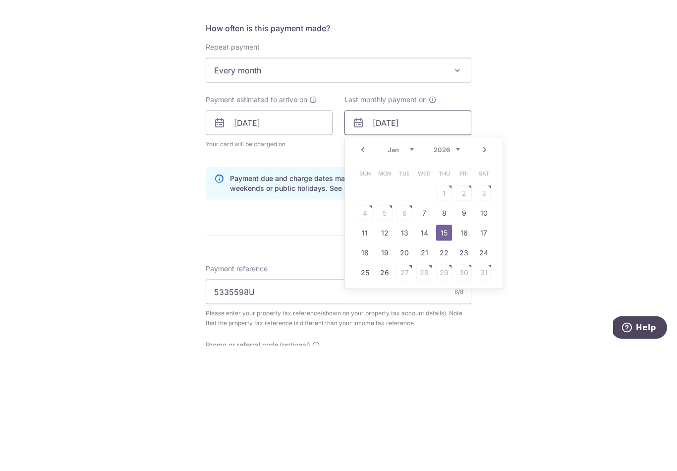
scroll to position [340, 0]
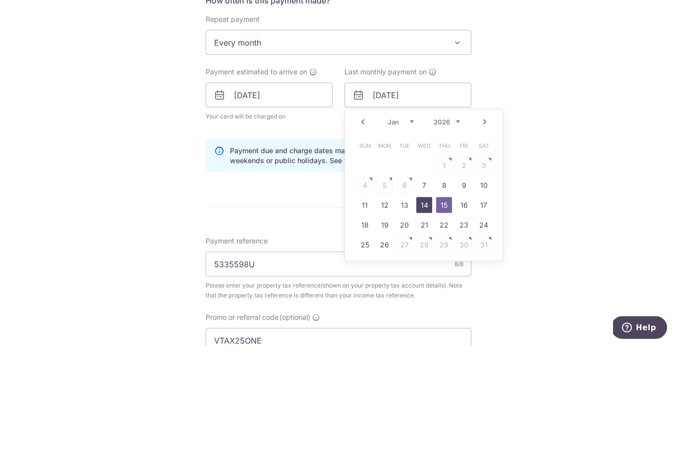
click at [428, 322] on link "14" at bounding box center [424, 330] width 16 height 16
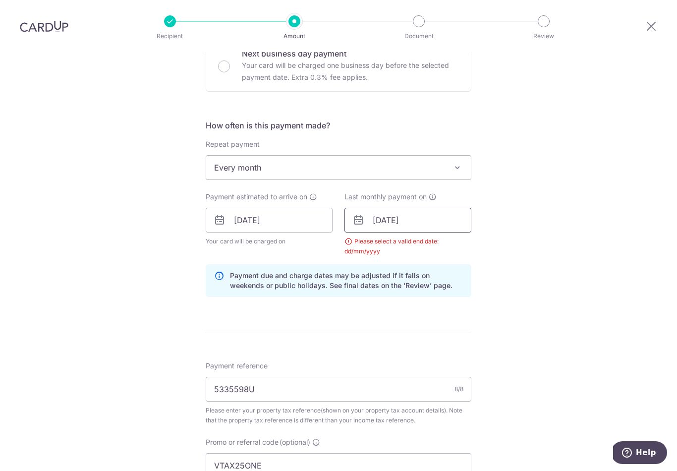
click at [453, 216] on input "14/01/2026" at bounding box center [408, 220] width 127 height 25
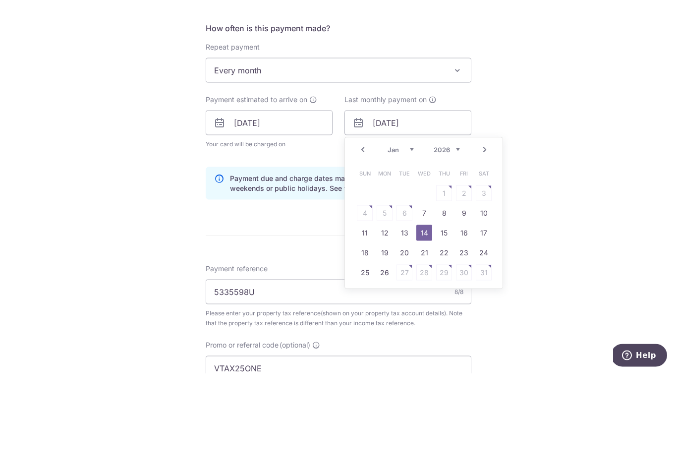
click at [400, 243] on select "Jan Feb Mar Apr May Jun Jul Aug Sep" at bounding box center [401, 247] width 26 height 8
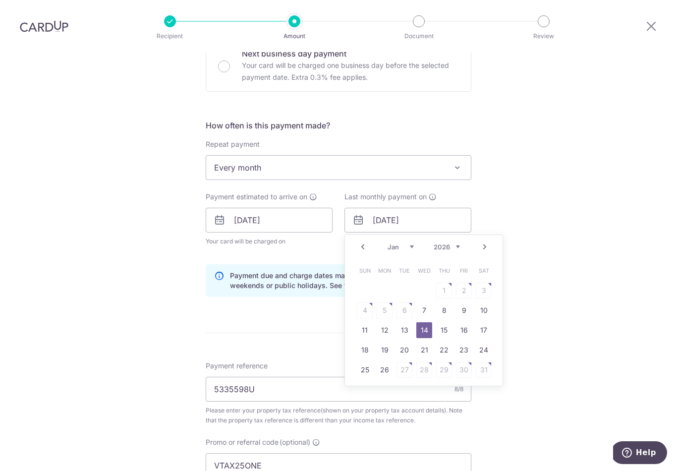
click at [397, 243] on select "Jan Feb Mar Apr May Jun Jul Aug Sep" at bounding box center [401, 247] width 26 height 8
click at [448, 243] on select "2025 2026" at bounding box center [447, 247] width 26 height 8
click at [453, 243] on select "2025 2026" at bounding box center [447, 247] width 26 height 8
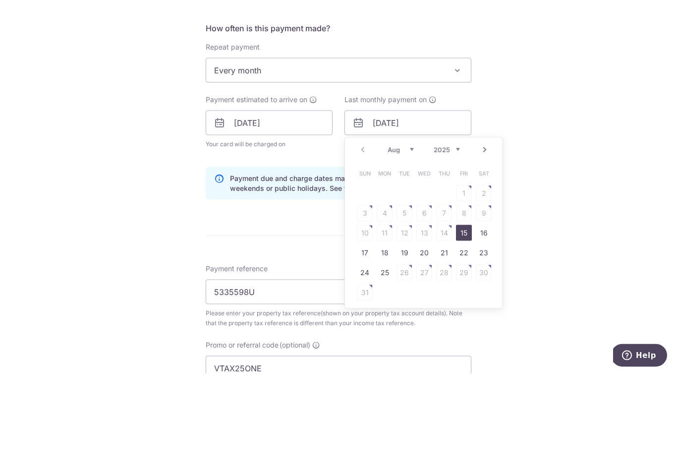
click at [398, 243] on select "Aug Sep Oct Nov Dec" at bounding box center [401, 247] width 26 height 8
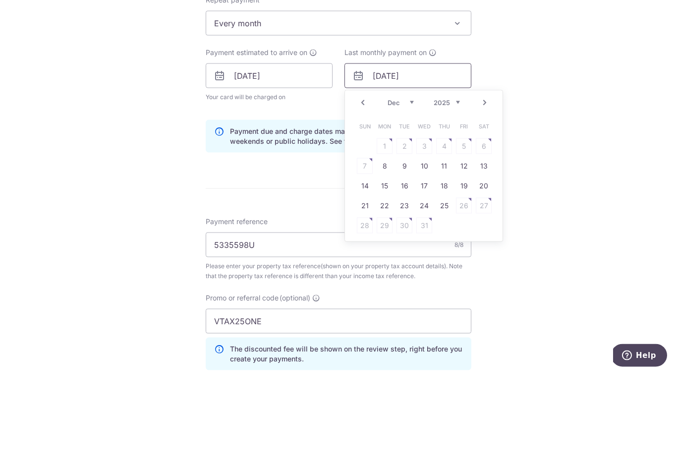
scroll to position [390, 0]
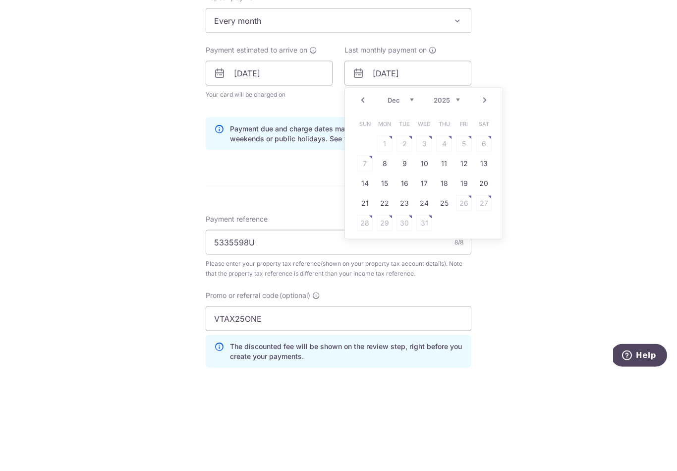
click at [385, 273] on link "15" at bounding box center [385, 281] width 16 height 16
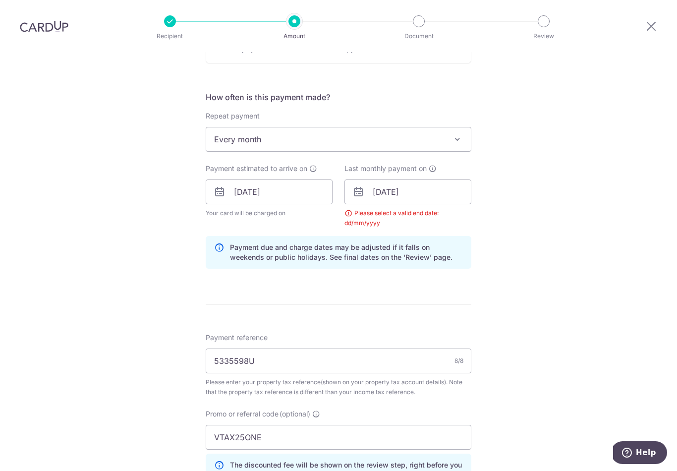
scroll to position [369, 0]
click at [398, 180] on input "15/12/2025" at bounding box center [408, 191] width 127 height 25
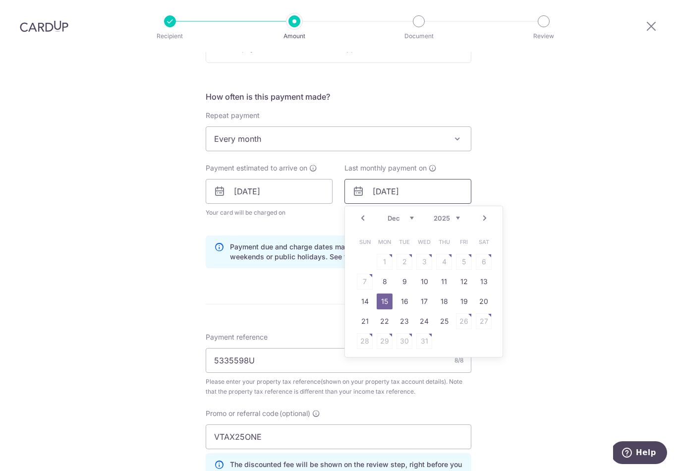
click at [430, 187] on input "15/12/2025" at bounding box center [408, 191] width 127 height 25
type input "1"
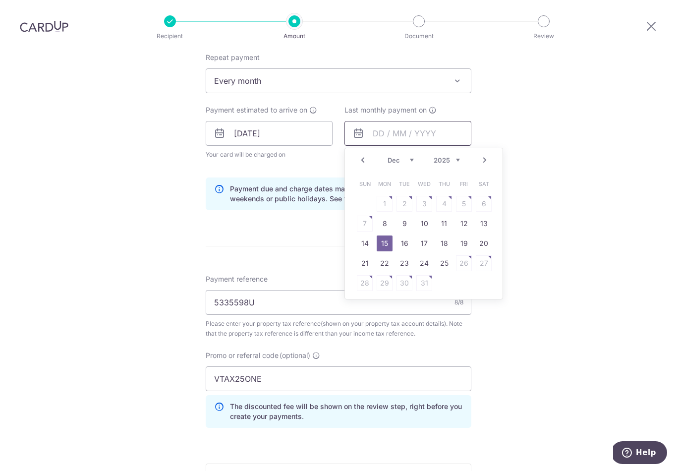
scroll to position [476, 0]
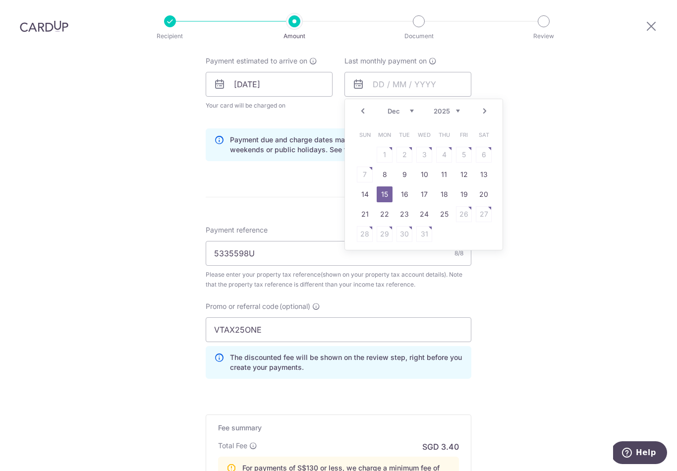
click at [388, 186] on link "15" at bounding box center [385, 194] width 16 height 16
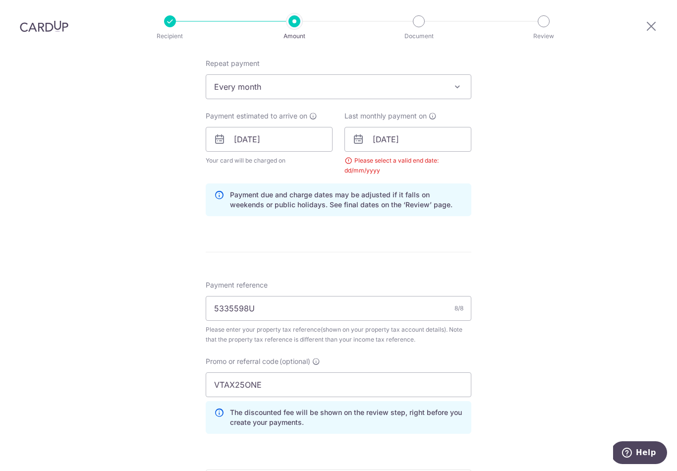
scroll to position [419, 0]
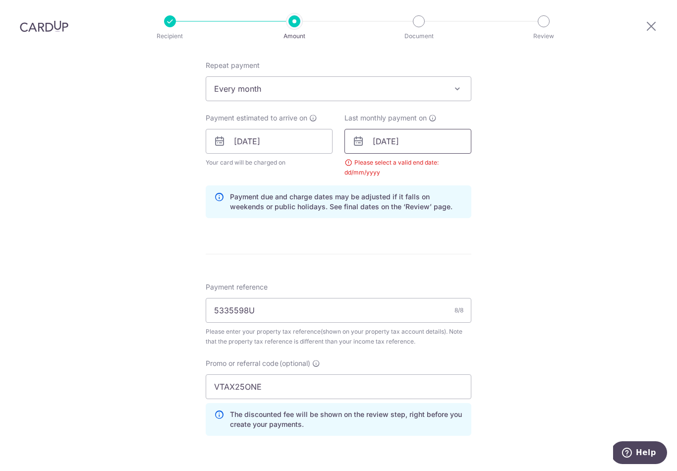
click at [386, 129] on input "15/12/2025" at bounding box center [408, 141] width 127 height 25
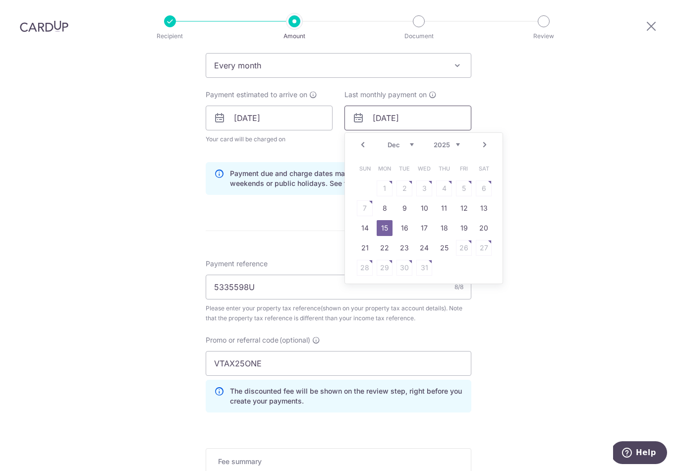
scroll to position [444, 0]
click at [368, 218] on link "14" at bounding box center [365, 226] width 16 height 16
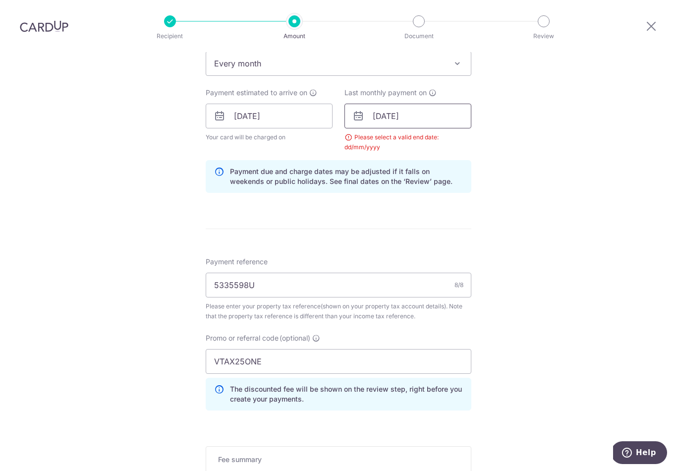
click at [368, 112] on input "14/12/2025" at bounding box center [408, 116] width 127 height 25
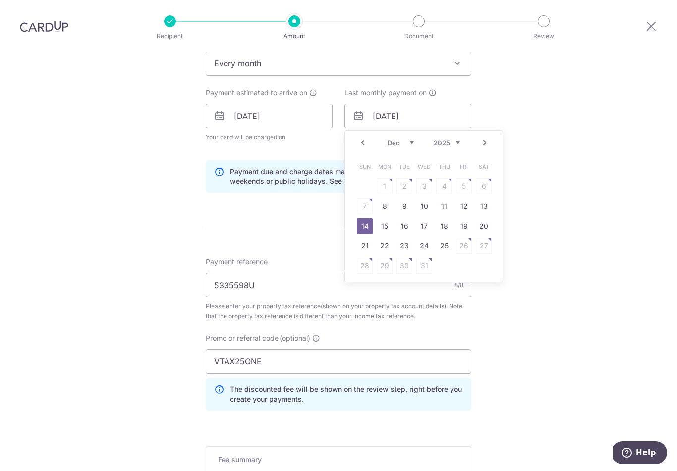
click at [303, 160] on div "Payment due and charge dates may be adjusted if it falls on weekends or public …" at bounding box center [339, 176] width 266 height 33
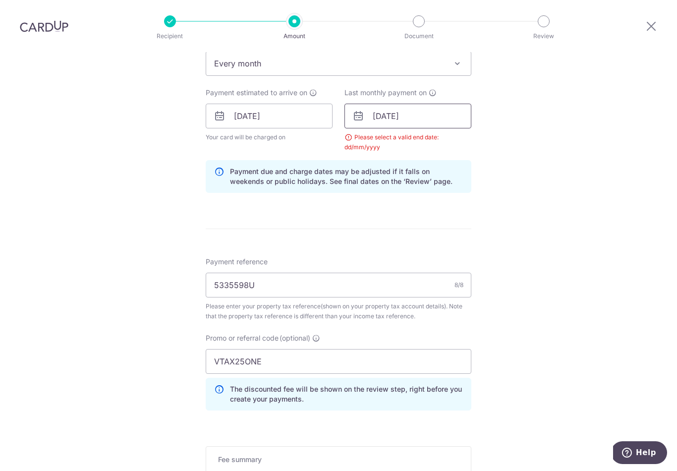
click at [387, 104] on input "14/12/2025" at bounding box center [408, 116] width 127 height 25
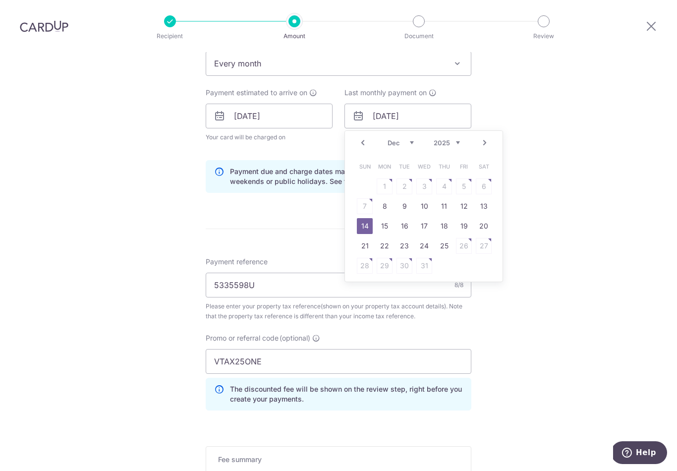
click at [361, 137] on link "Prev" at bounding box center [363, 143] width 12 height 12
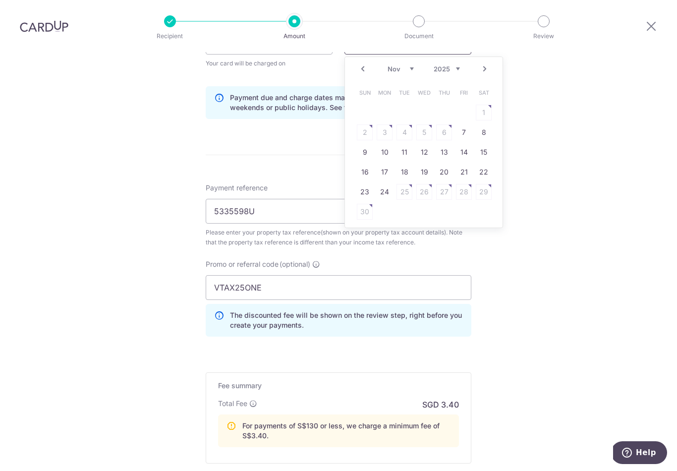
scroll to position [519, 0]
click at [488, 146] on link "15" at bounding box center [484, 151] width 16 height 16
type input "[DATE]"
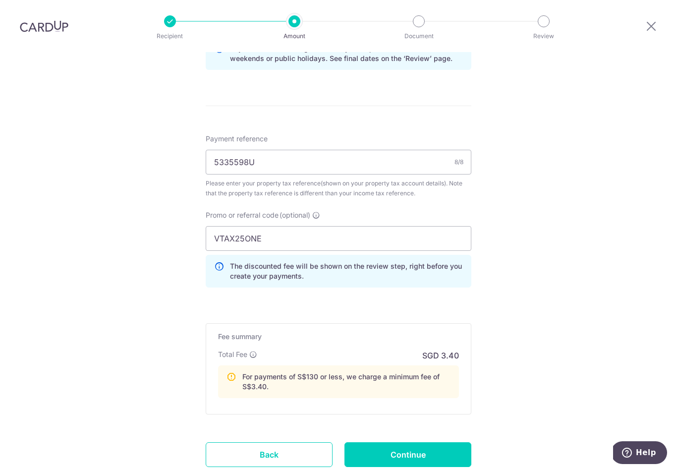
scroll to position [598, 0]
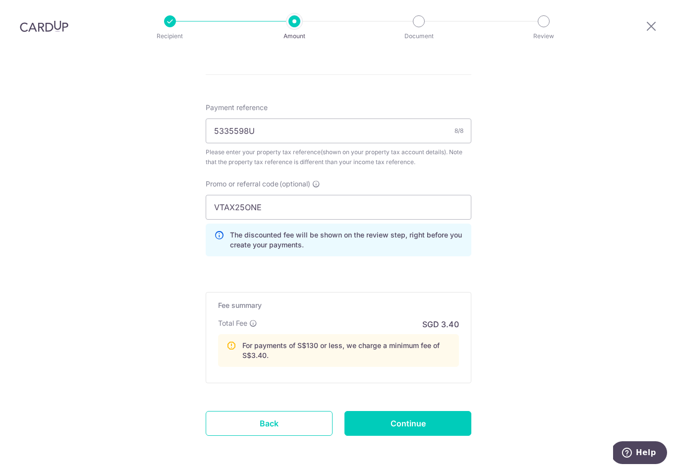
click at [365, 411] on input "Continue" at bounding box center [408, 423] width 127 height 25
type input "Update Schedule"
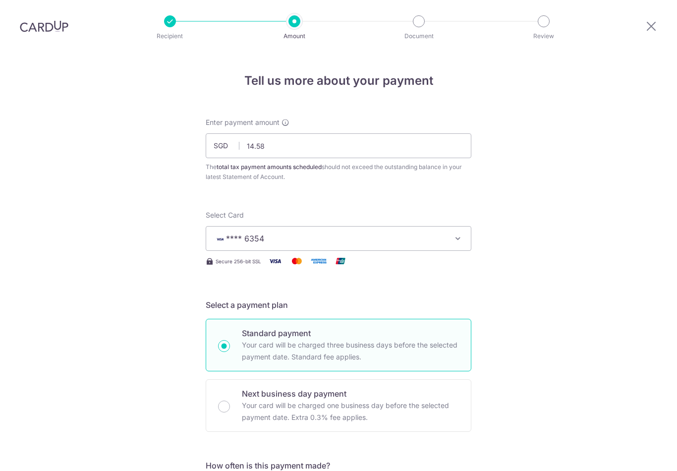
scroll to position [590, 0]
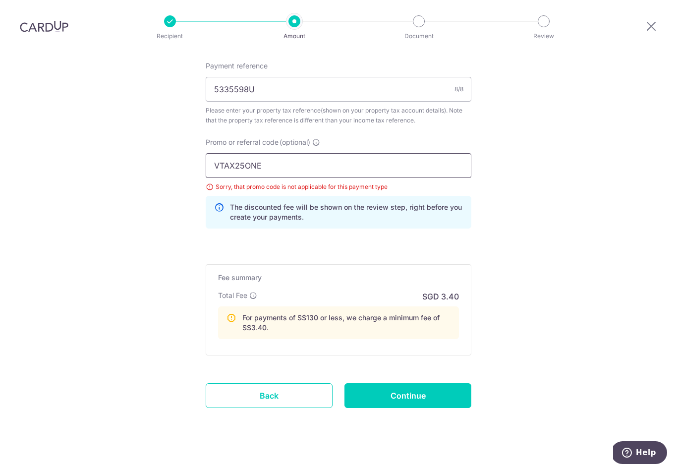
click at [282, 164] on input "VTAX25ONE" at bounding box center [339, 165] width 266 height 25
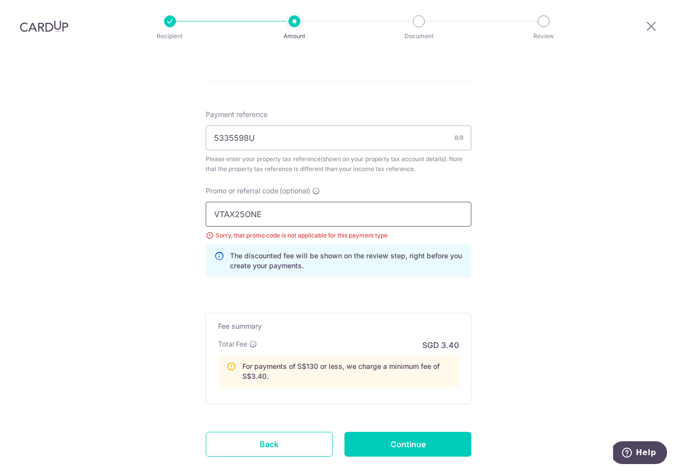
scroll to position [499, 0]
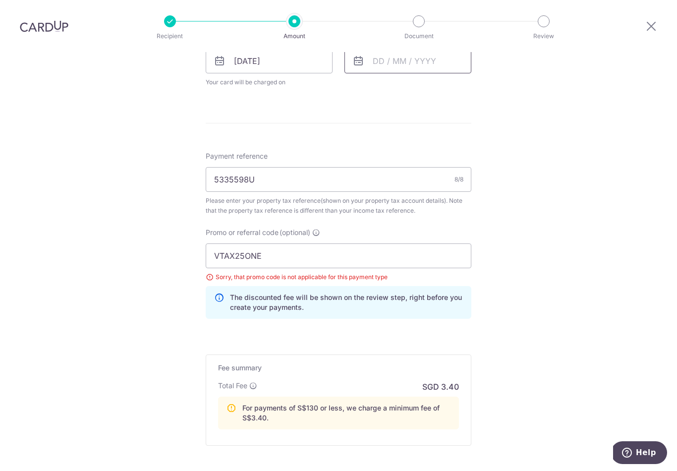
click at [400, 51] on input "text" at bounding box center [408, 61] width 127 height 25
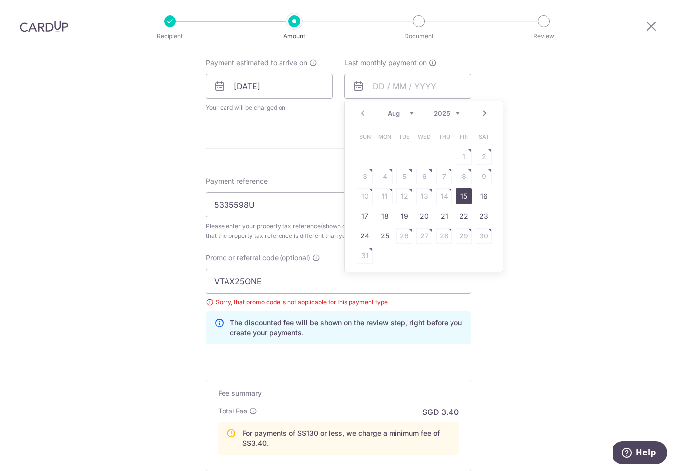
click at [400, 115] on div "Prev Next Aug Sep Oct Nov Dec 2025 2026 Sun Mon Tue Wed Thu Fri Sat 1 2 3 4 5 6…" at bounding box center [424, 187] width 159 height 172
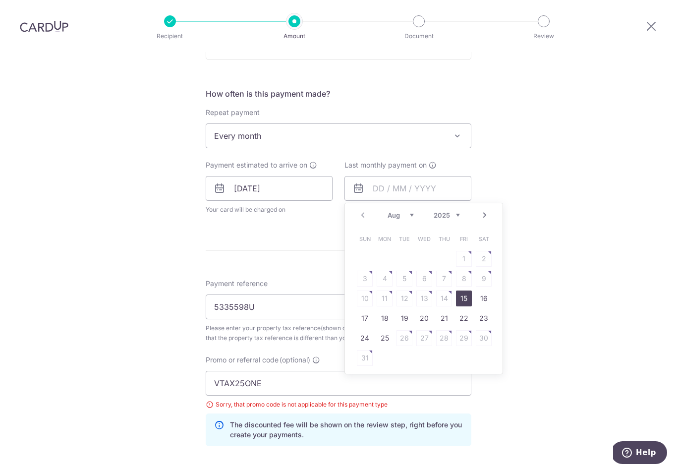
scroll to position [367, 0]
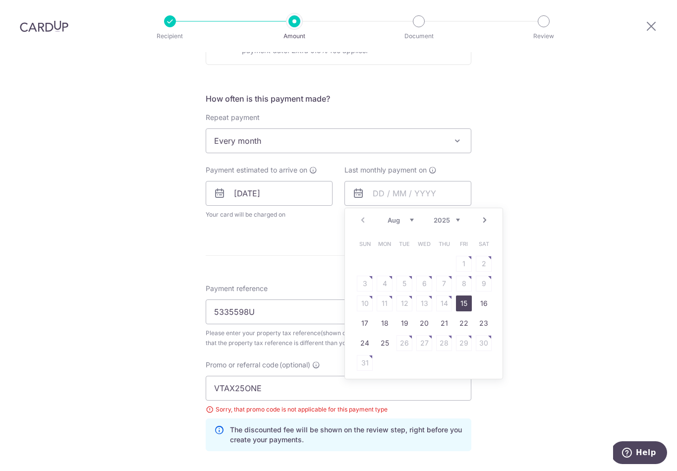
click at [398, 216] on select "Aug Sep Oct Nov Dec" at bounding box center [401, 220] width 26 height 8
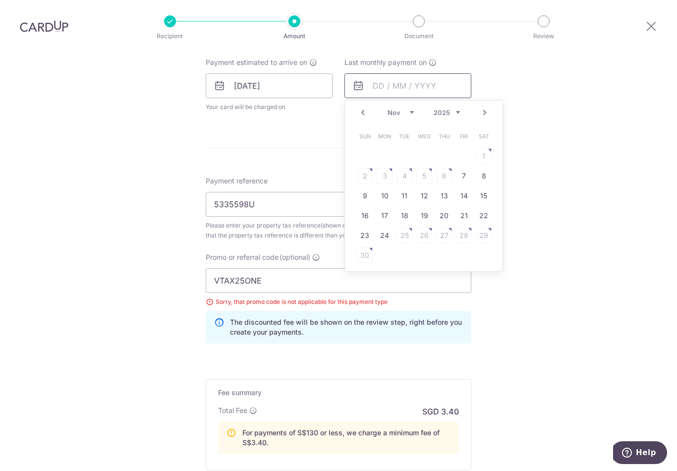
scroll to position [476, 0]
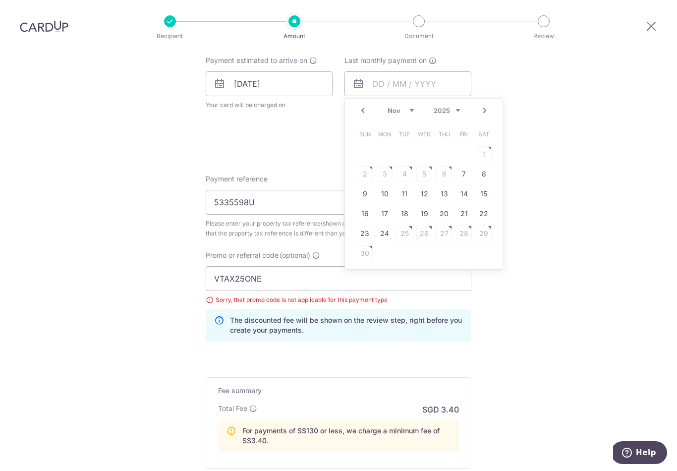
click at [472, 186] on link "14" at bounding box center [464, 194] width 16 height 16
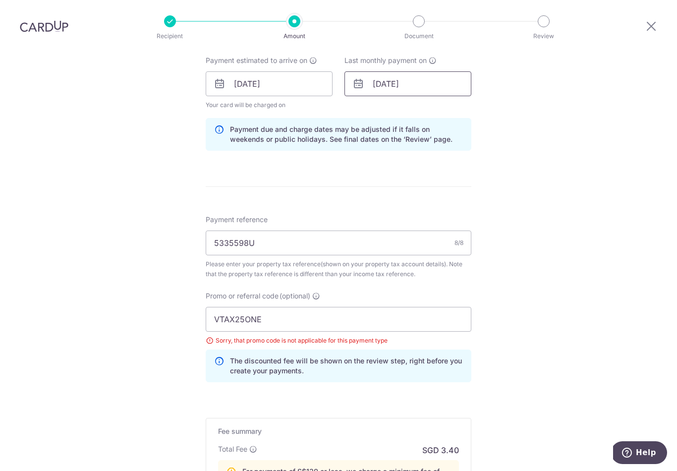
click at [378, 77] on input "14/11/2025" at bounding box center [408, 83] width 127 height 25
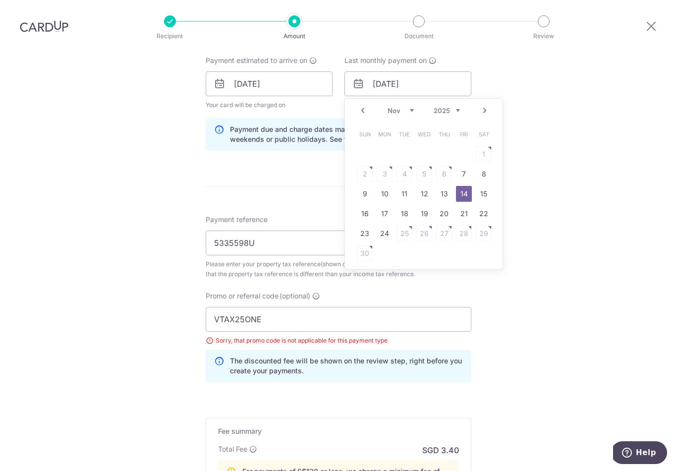
click at [485, 186] on link "15" at bounding box center [484, 194] width 16 height 16
type input "[DATE]"
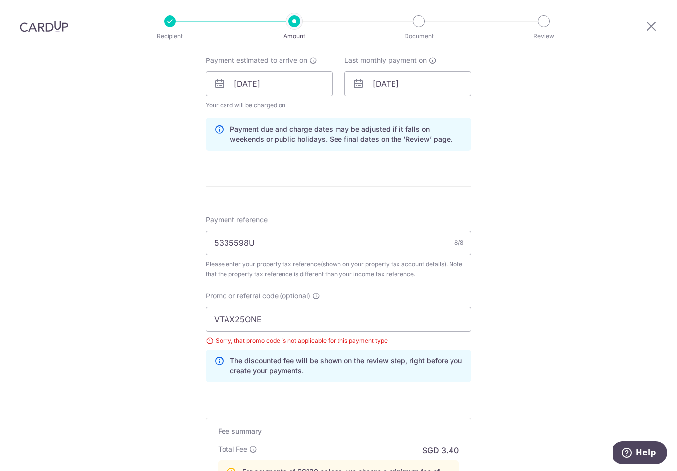
click at [232, 161] on form "Enter payment amount SGD 14.58 14.58 The total tax payment amounts scheduled sh…" at bounding box center [339, 115] width 266 height 949
click at [240, 314] on input "VTAX25ONE" at bounding box center [339, 319] width 266 height 25
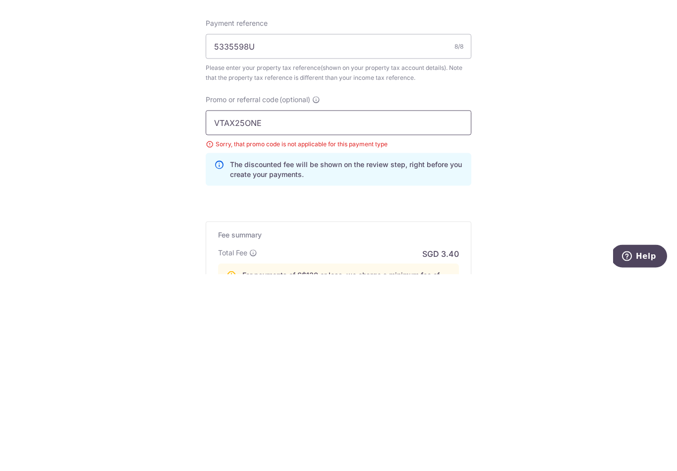
scroll to position [486, 0]
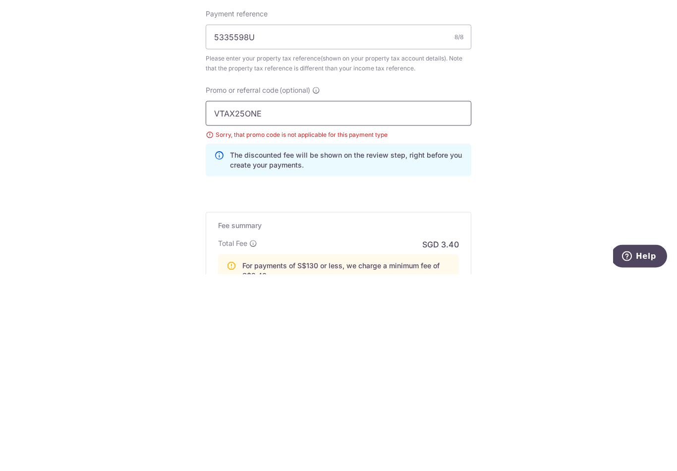
click at [240, 297] on input "VTAX25ONE" at bounding box center [339, 309] width 266 height 25
click at [228, 297] on input "VTAX25ONE" at bounding box center [339, 309] width 266 height 25
click at [227, 297] on input "VTAX25ONE" at bounding box center [339, 309] width 266 height 25
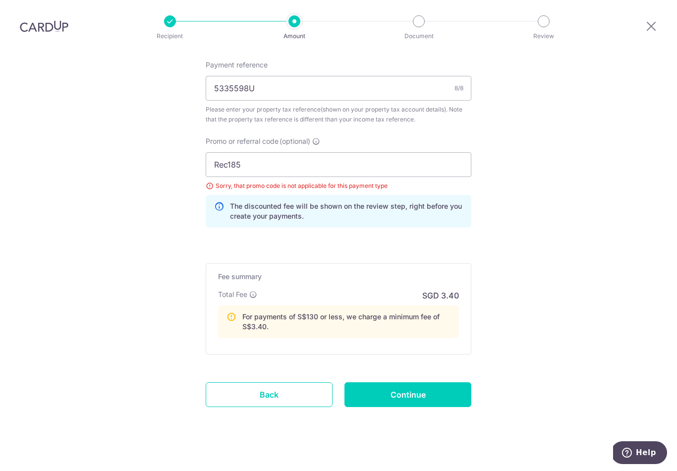
scroll to position [630, 0]
type input "Rec185"
click at [374, 383] on input "Continue" at bounding box center [408, 395] width 127 height 25
type input "Update Schedule"
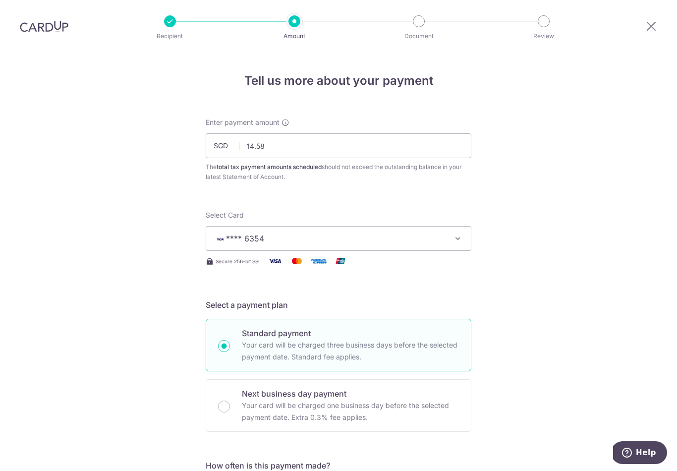
scroll to position [4, 0]
